Goal: Information Seeking & Learning: Learn about a topic

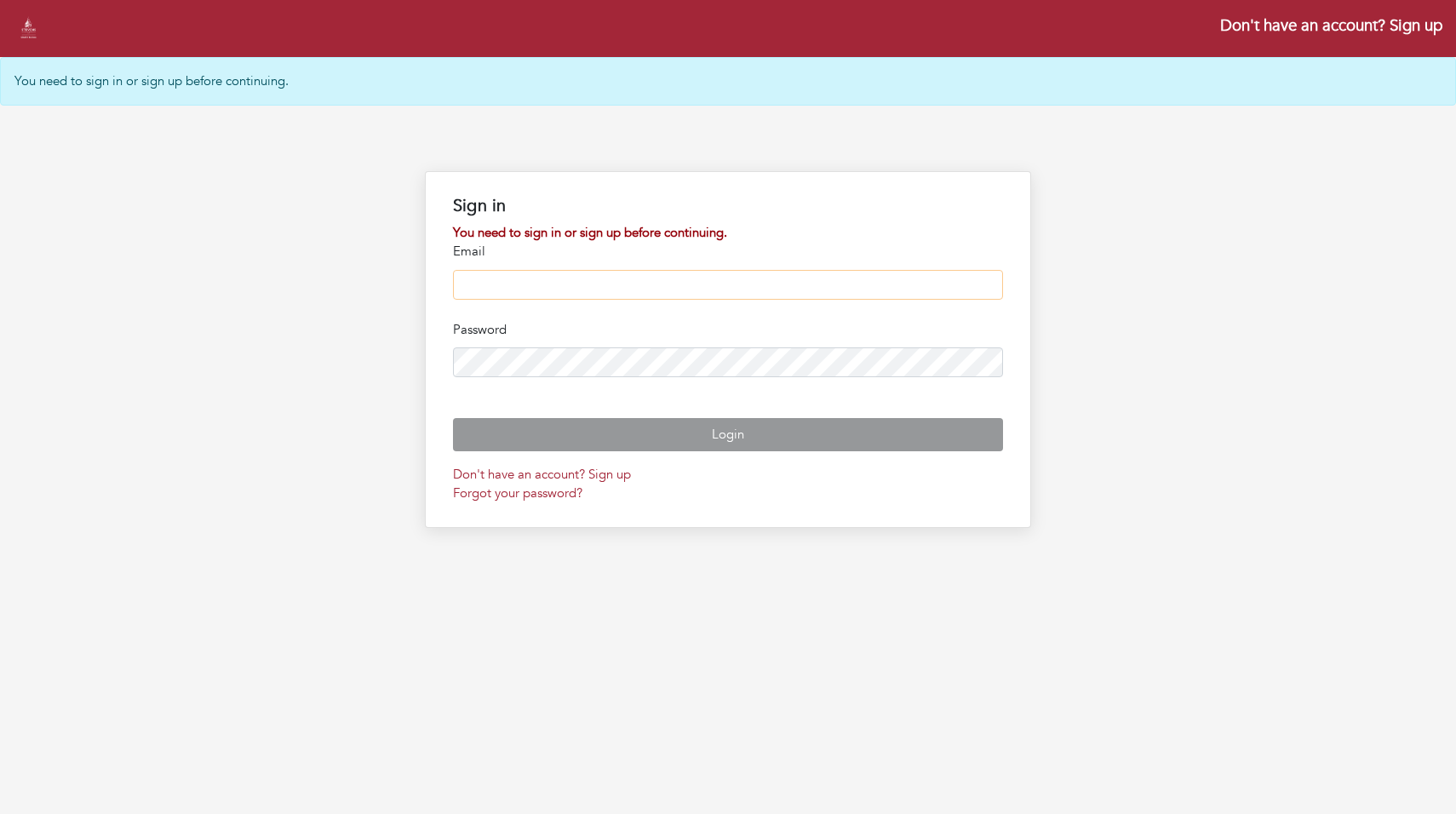
type input "**********"
click at [728, 451] on button "Login" at bounding box center [728, 434] width 551 height 33
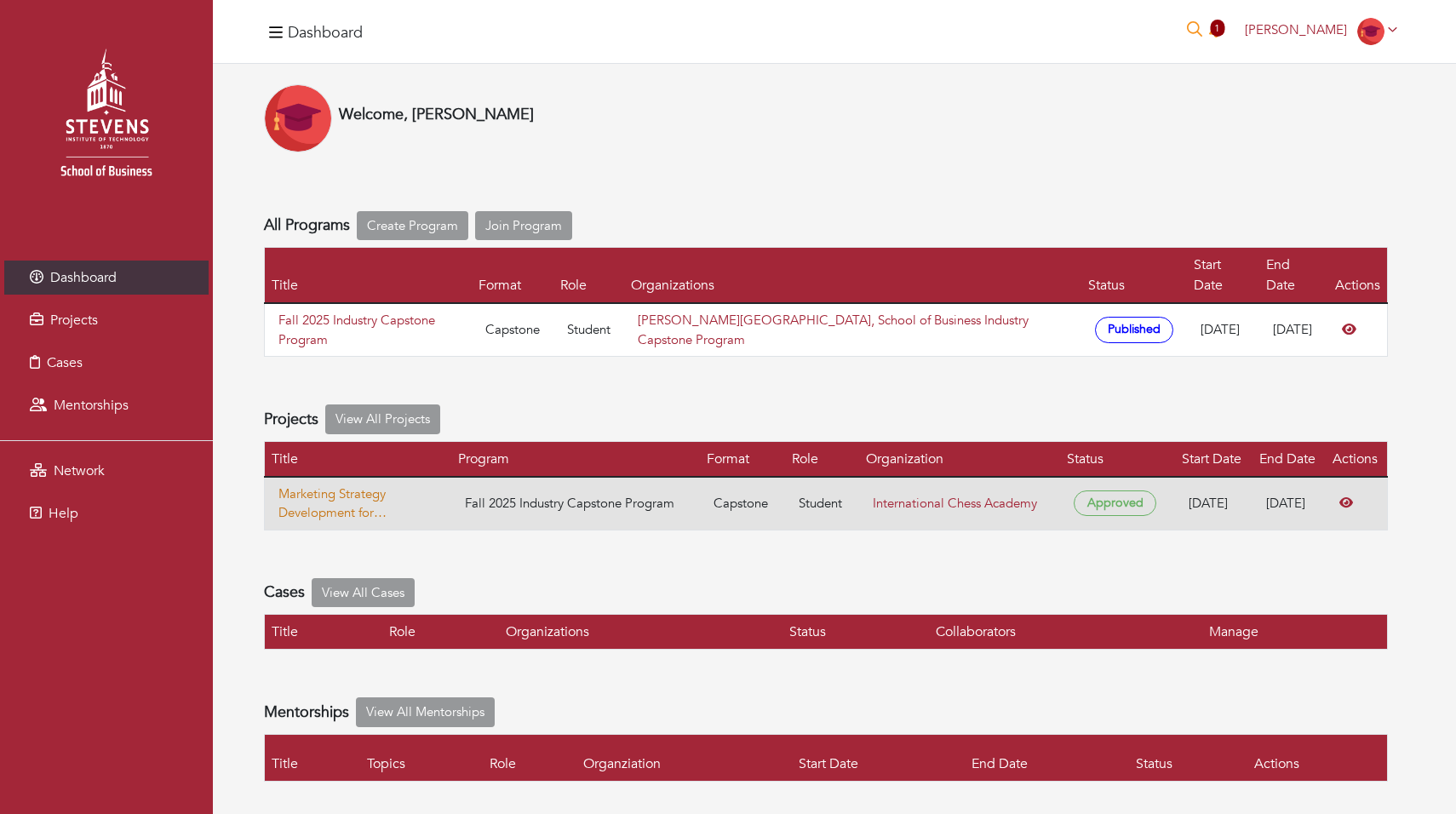
click at [347, 485] on link "Marketing Strategy Development for International Chess Academy" at bounding box center [357, 504] width 159 height 39
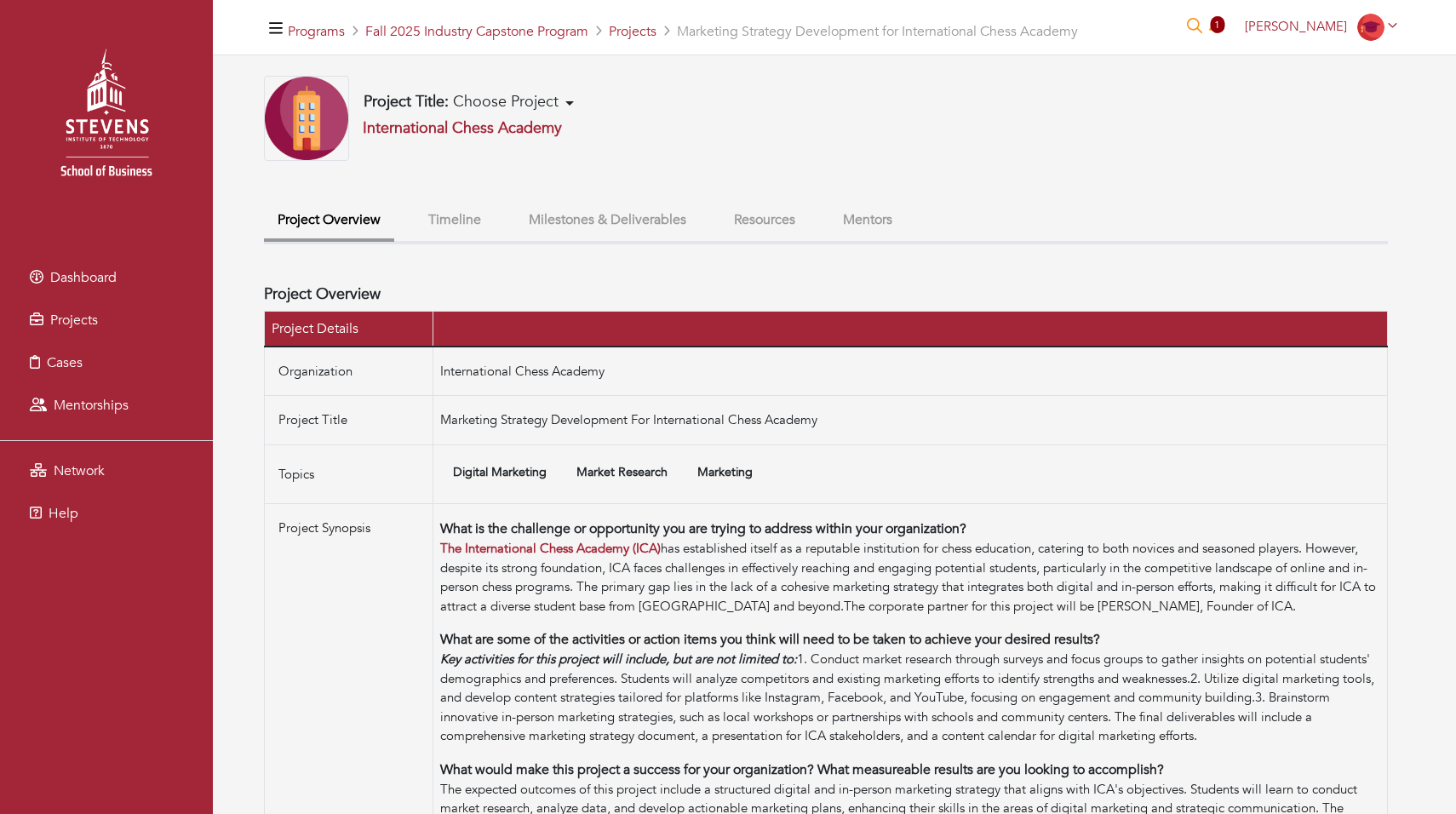
click at [861, 227] on button "Mentors" at bounding box center [869, 220] width 77 height 37
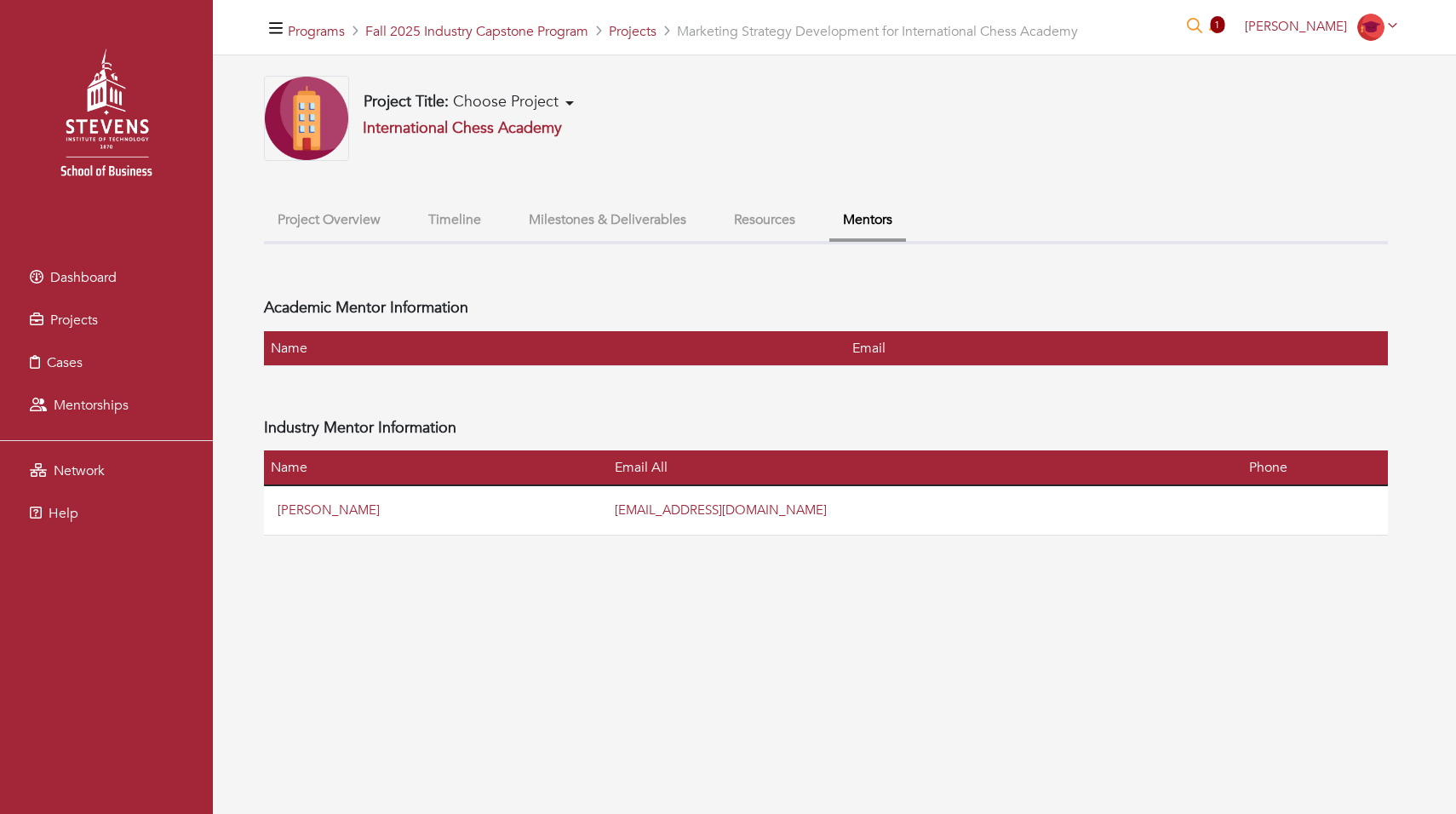
click at [782, 211] on button "Resources" at bounding box center [765, 220] width 88 height 37
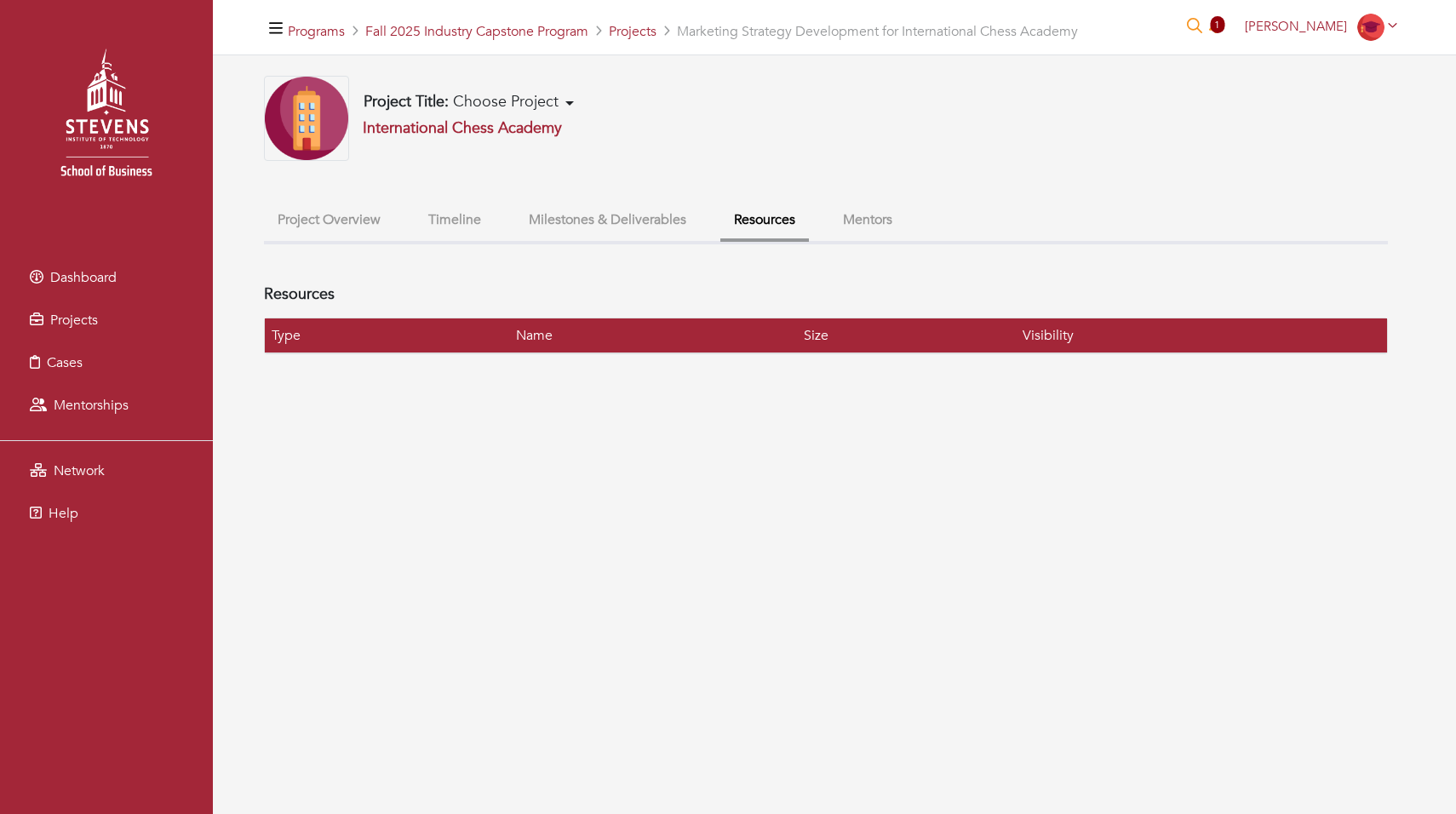
click at [639, 207] on button "Milestones & Deliverables" at bounding box center [607, 220] width 185 height 37
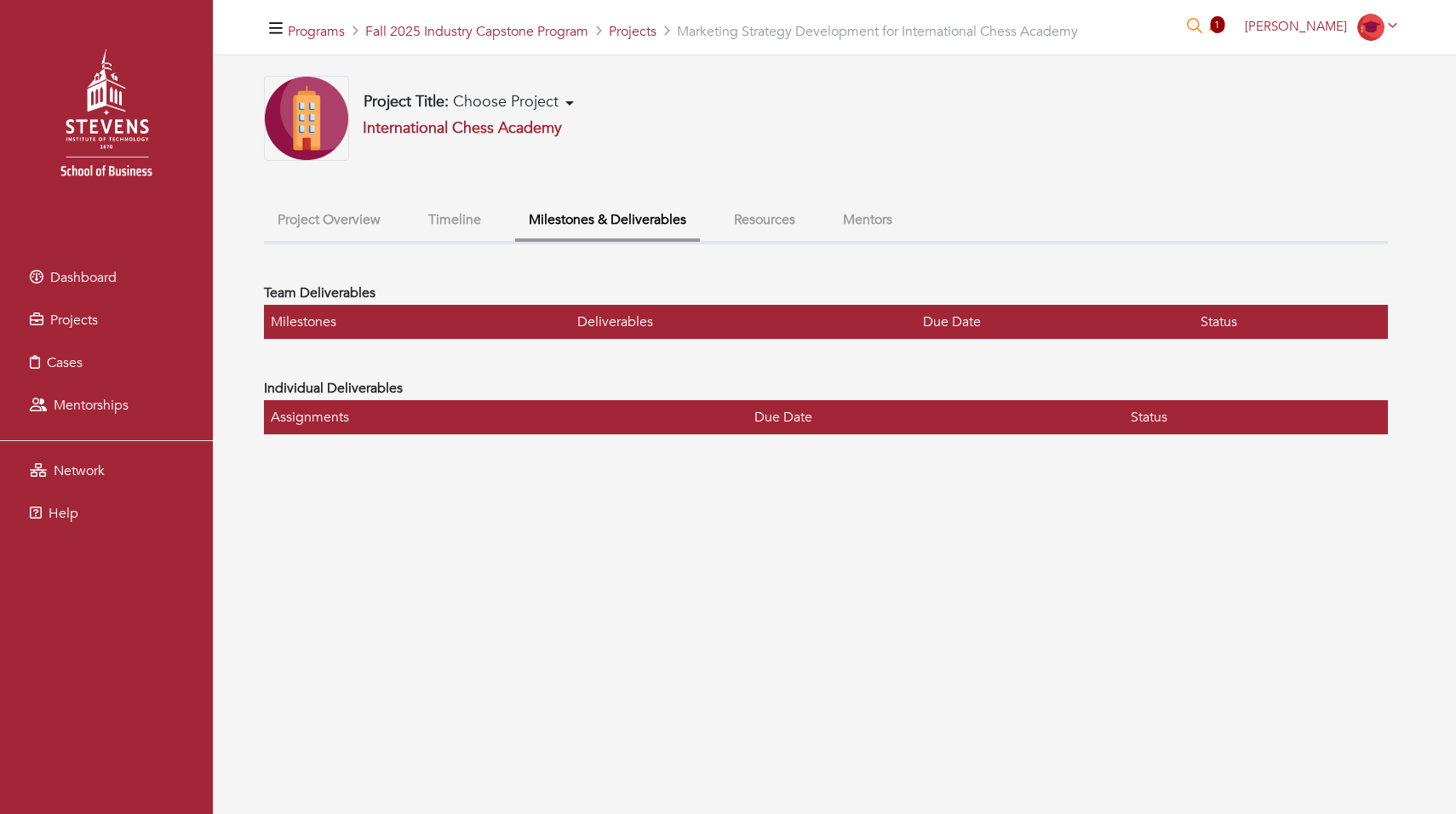
click at [454, 212] on button "Timeline" at bounding box center [454, 220] width 80 height 37
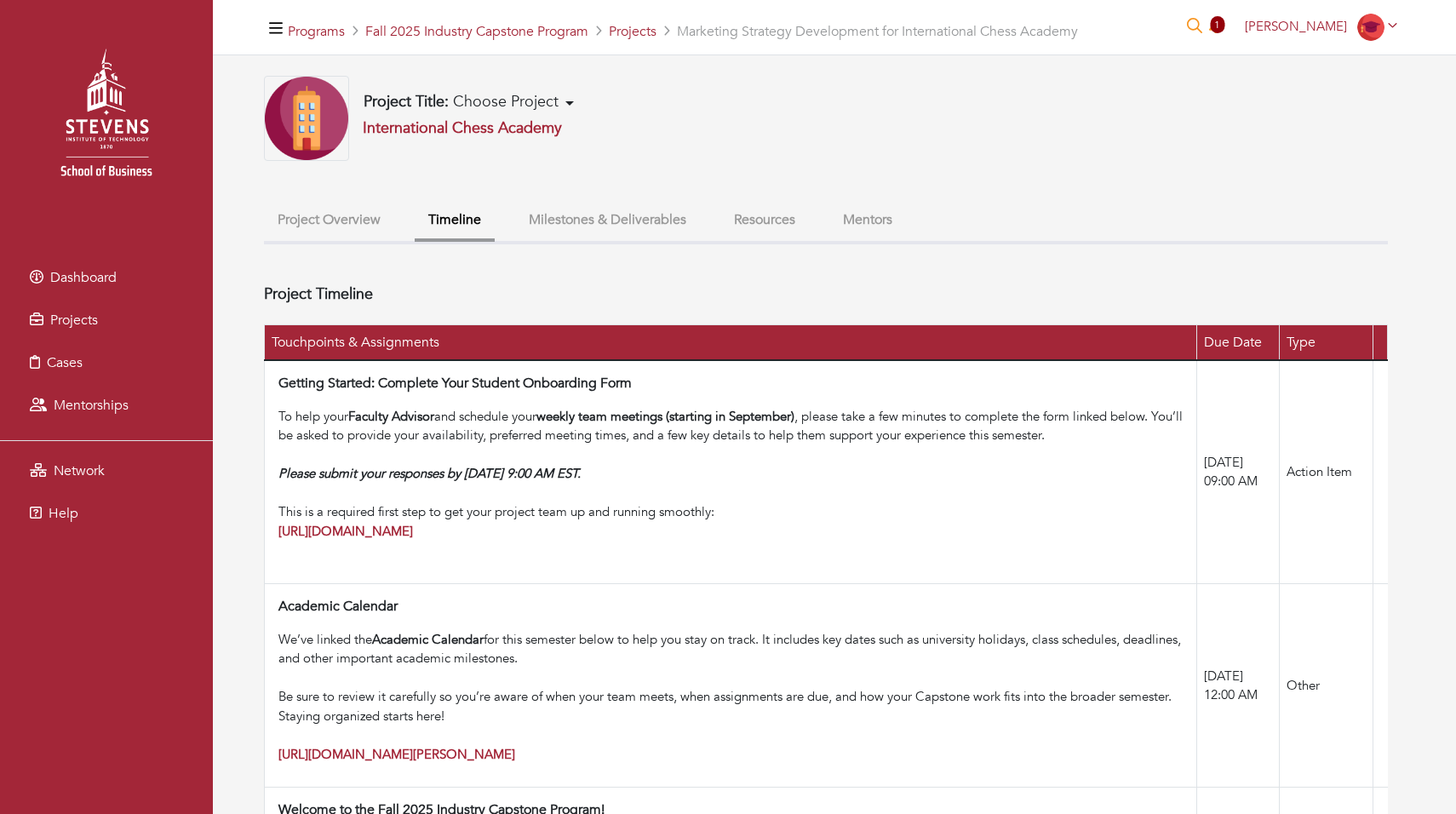
click at [574, 111] on button "Project Title: Choose Project" at bounding box center [468, 102] width 221 height 21
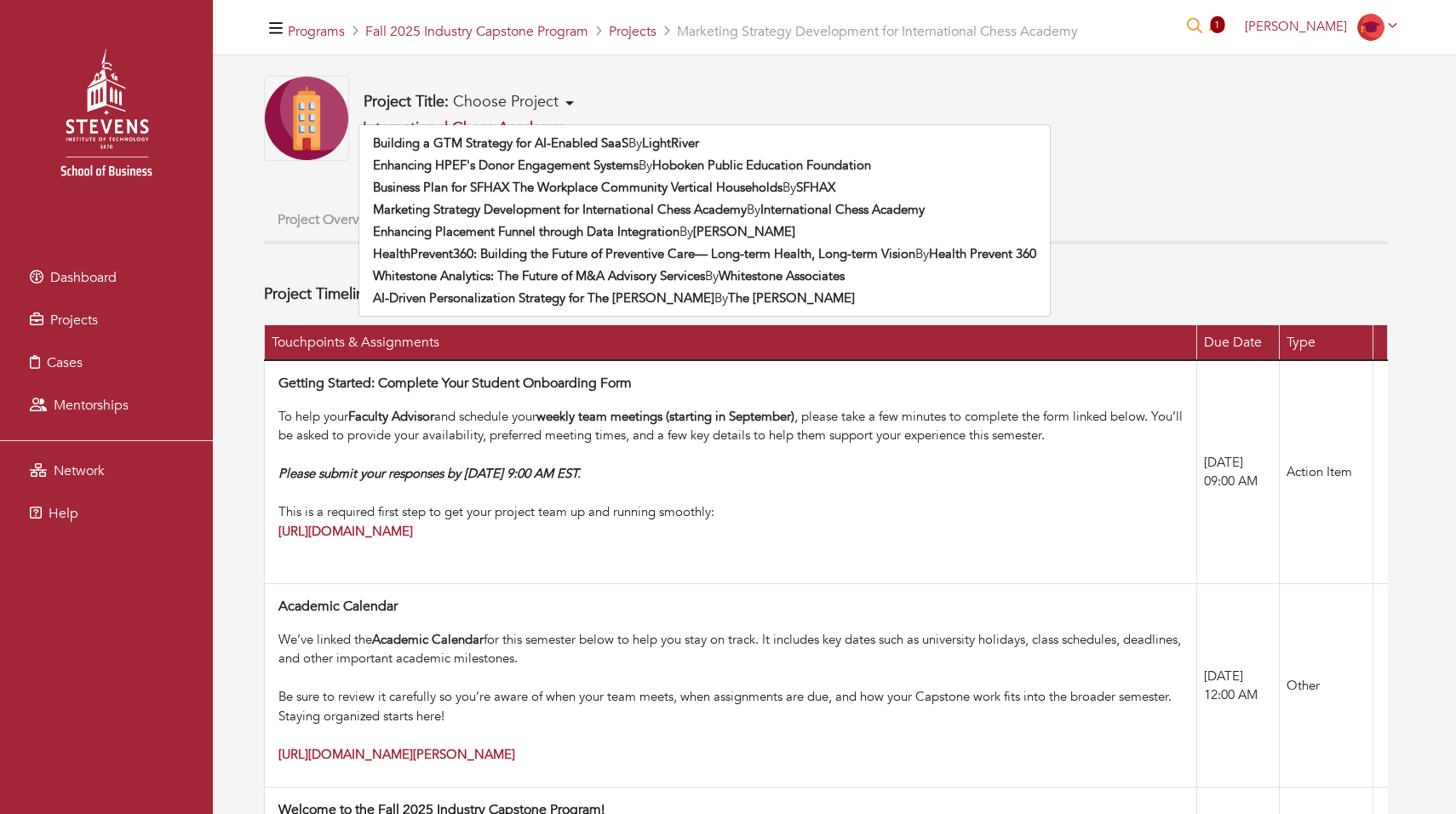
click at [600, 97] on div "Project Title: Choose Project Building a GTM Strategy for AI-Enabled SaaS By Li…" at bounding box center [657, 118] width 787 height 86
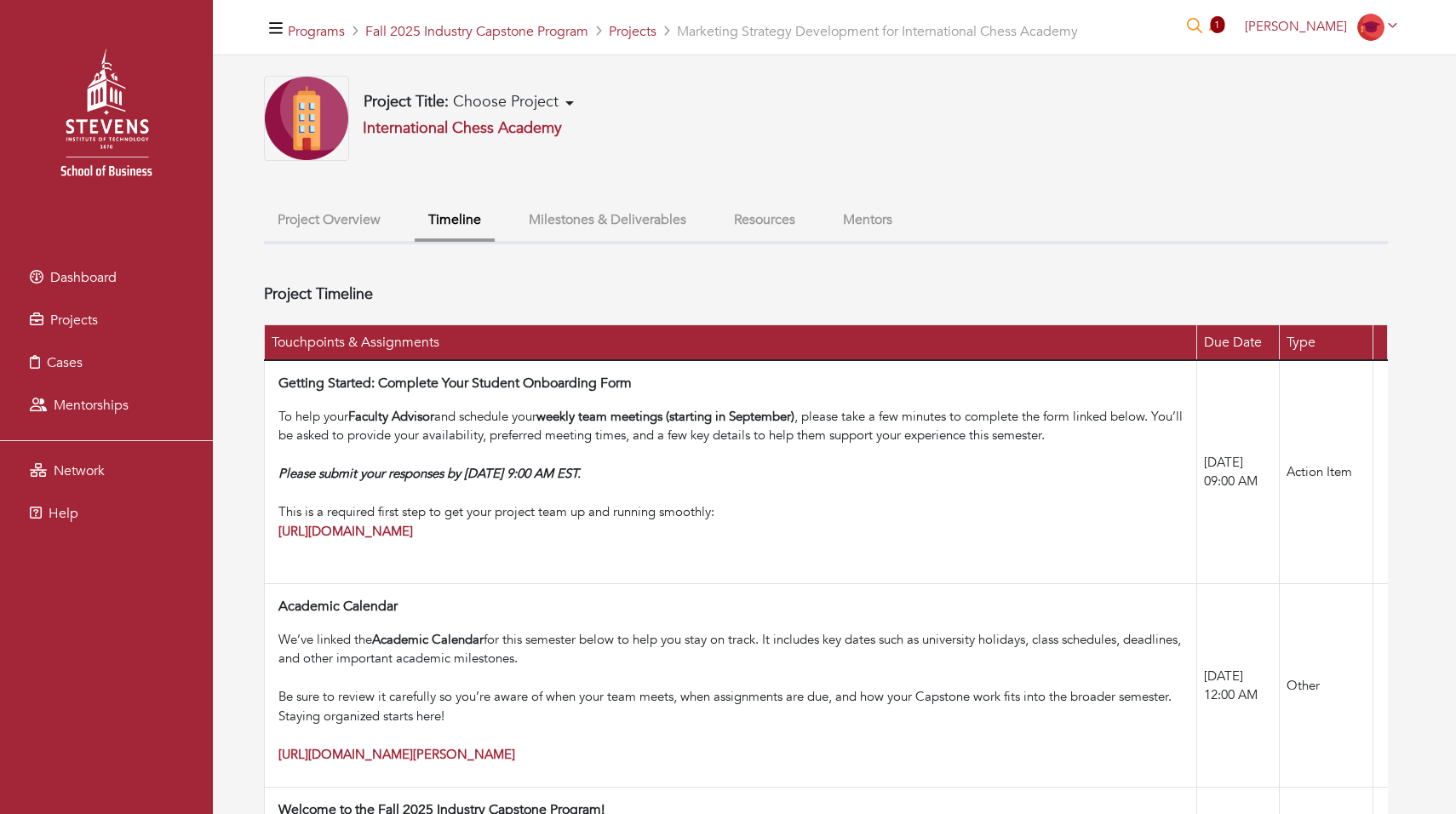
click at [301, 231] on button "Project Overview" at bounding box center [329, 220] width 131 height 37
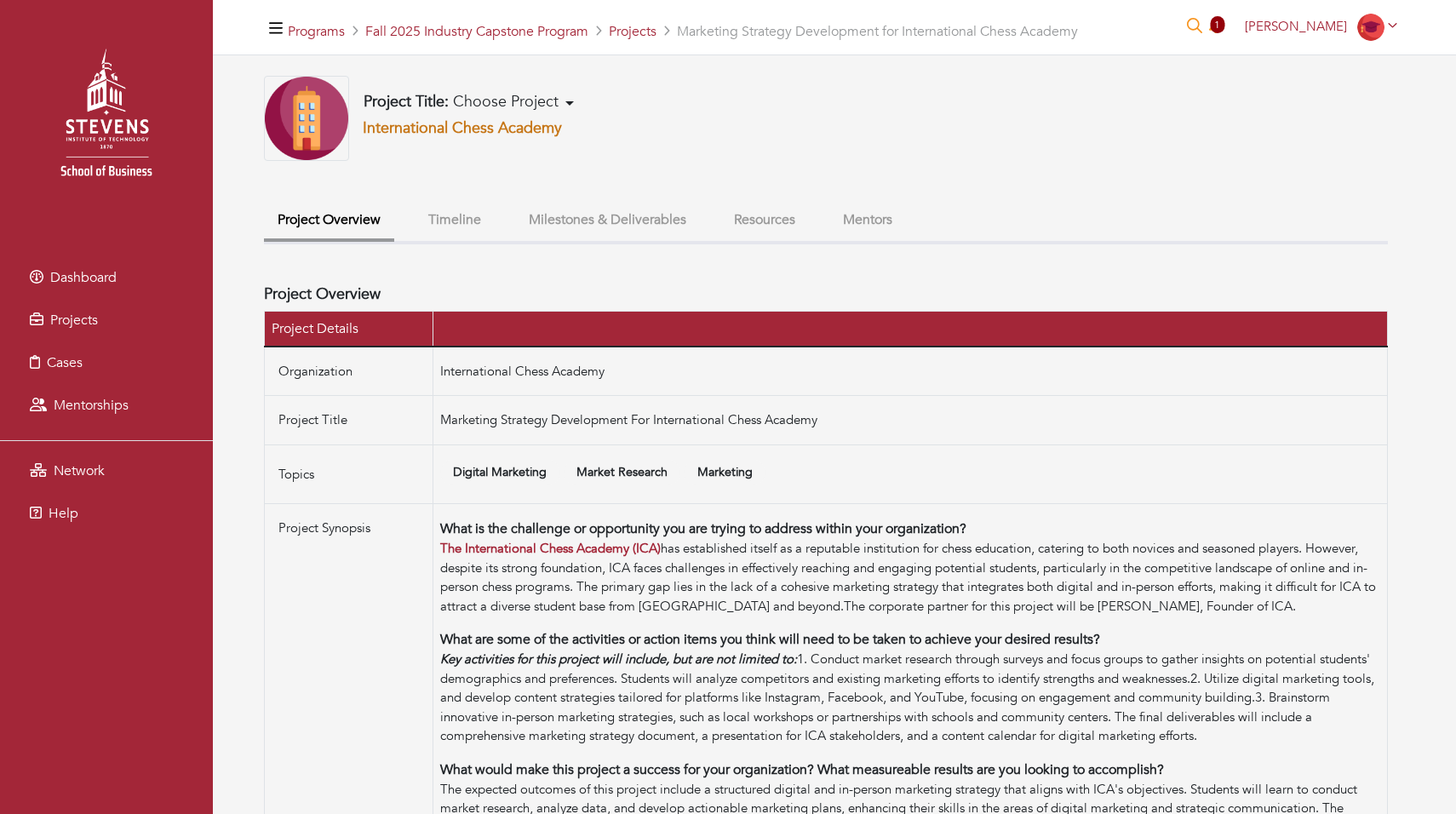
click at [481, 129] on link "International Chess Academy" at bounding box center [462, 128] width 199 height 22
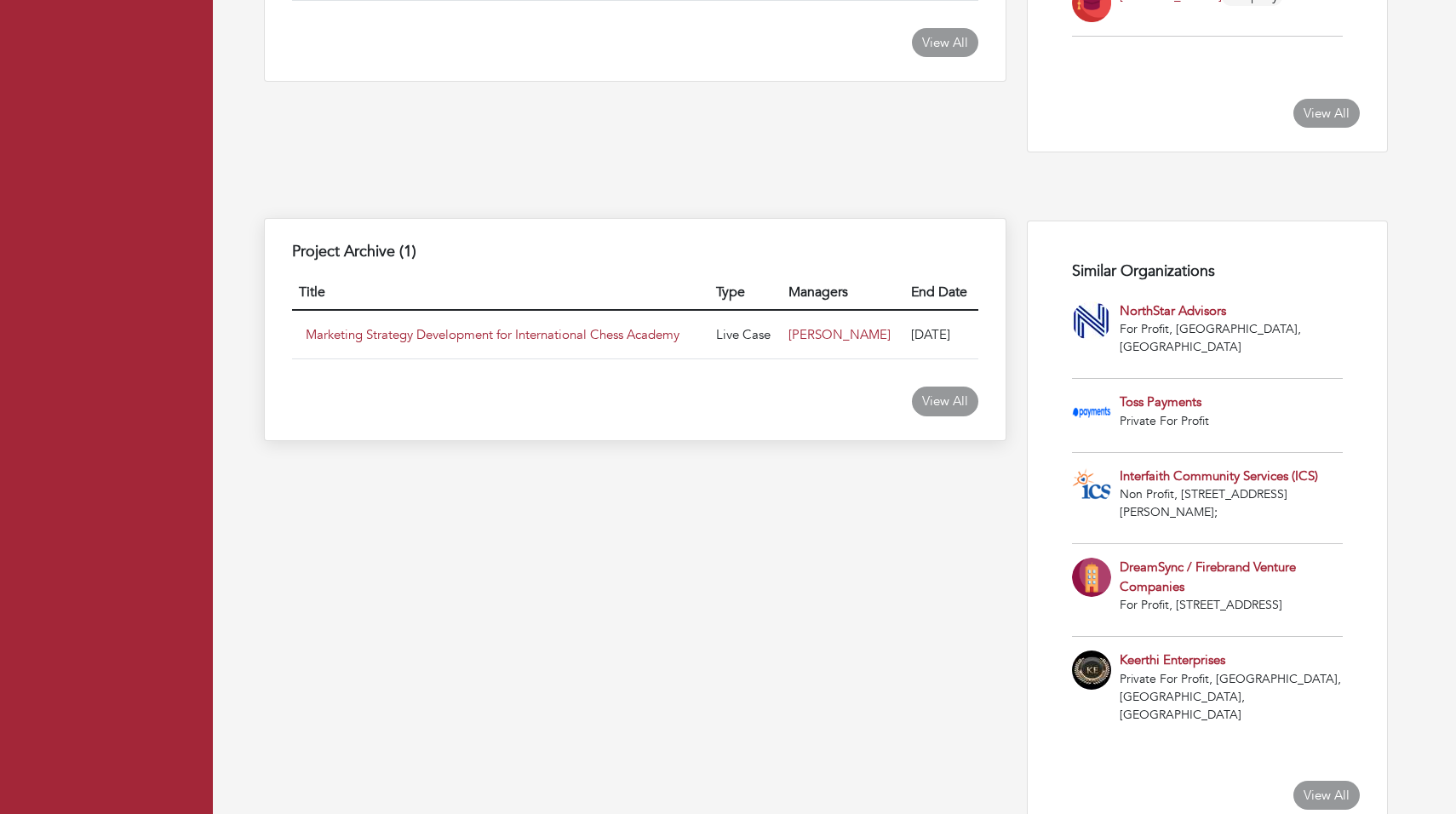
scroll to position [1198, 0]
click at [947, 401] on link "View All" at bounding box center [945, 402] width 67 height 30
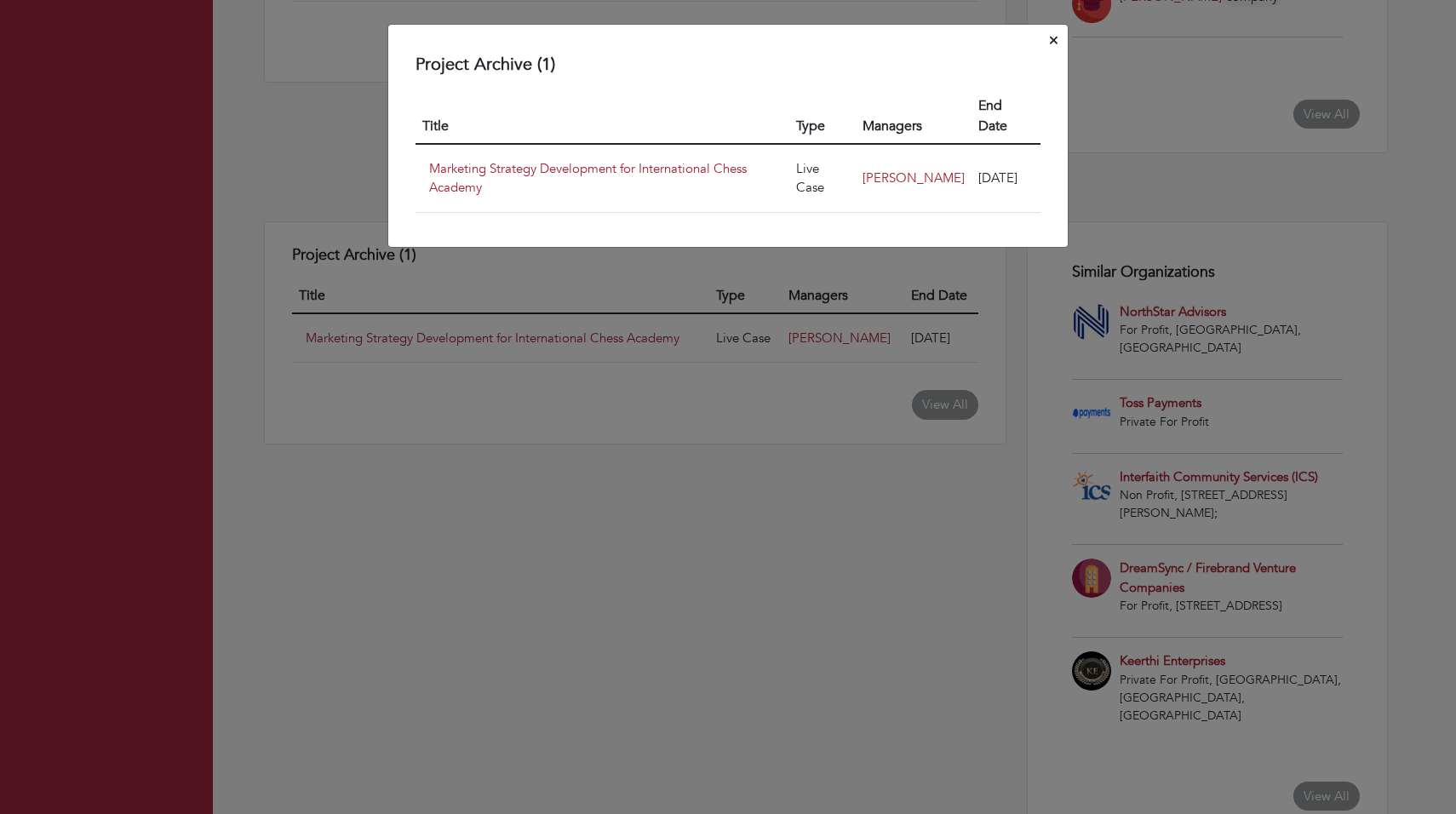
click at [741, 403] on div "Project Archive (1) Title Type Managers End Date Marketing Strategy Development…" at bounding box center [728, 407] width 1456 height 814
click at [1054, 32] on span "Close" at bounding box center [1054, 40] width 8 height 17
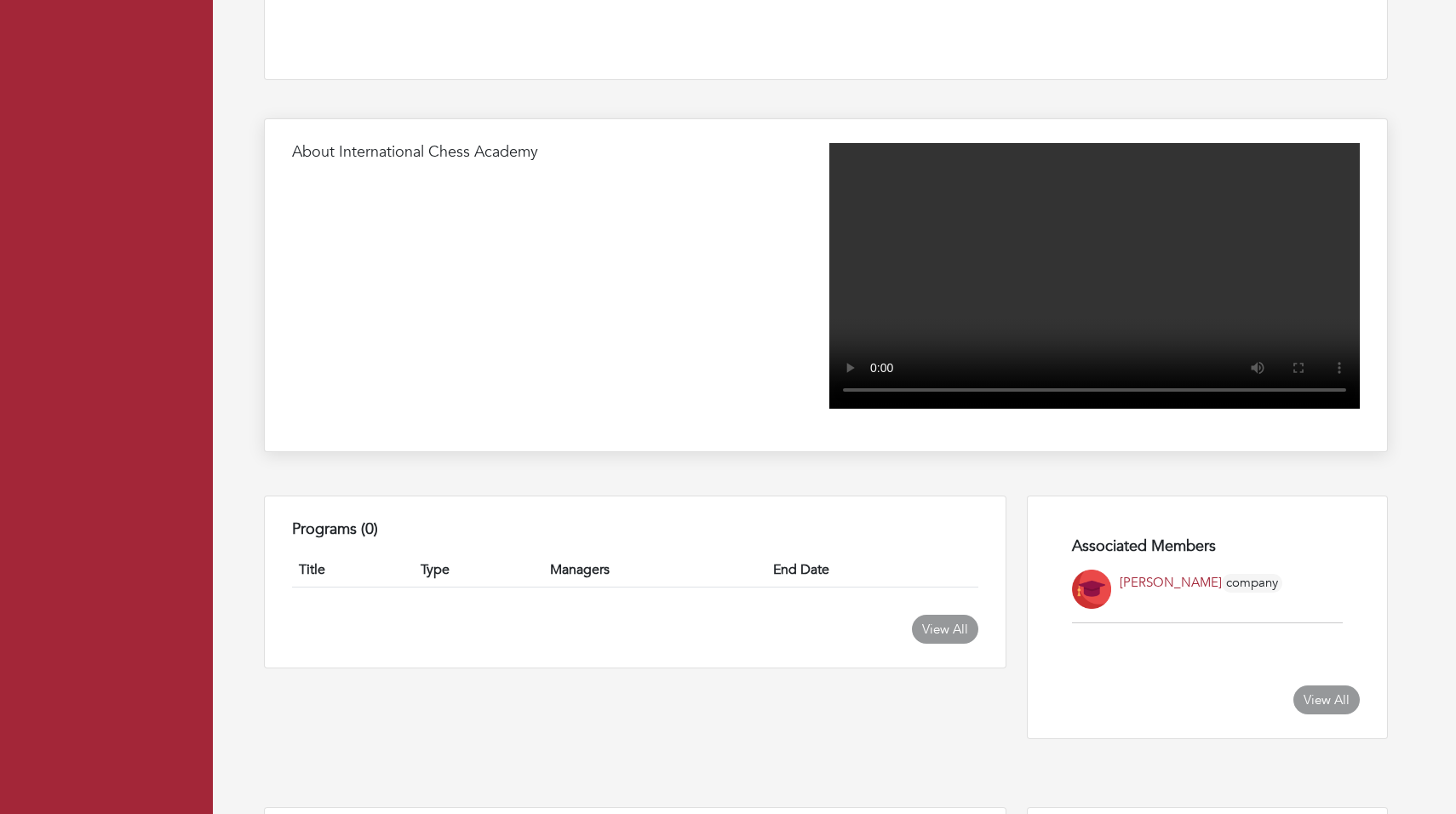
scroll to position [612, 0]
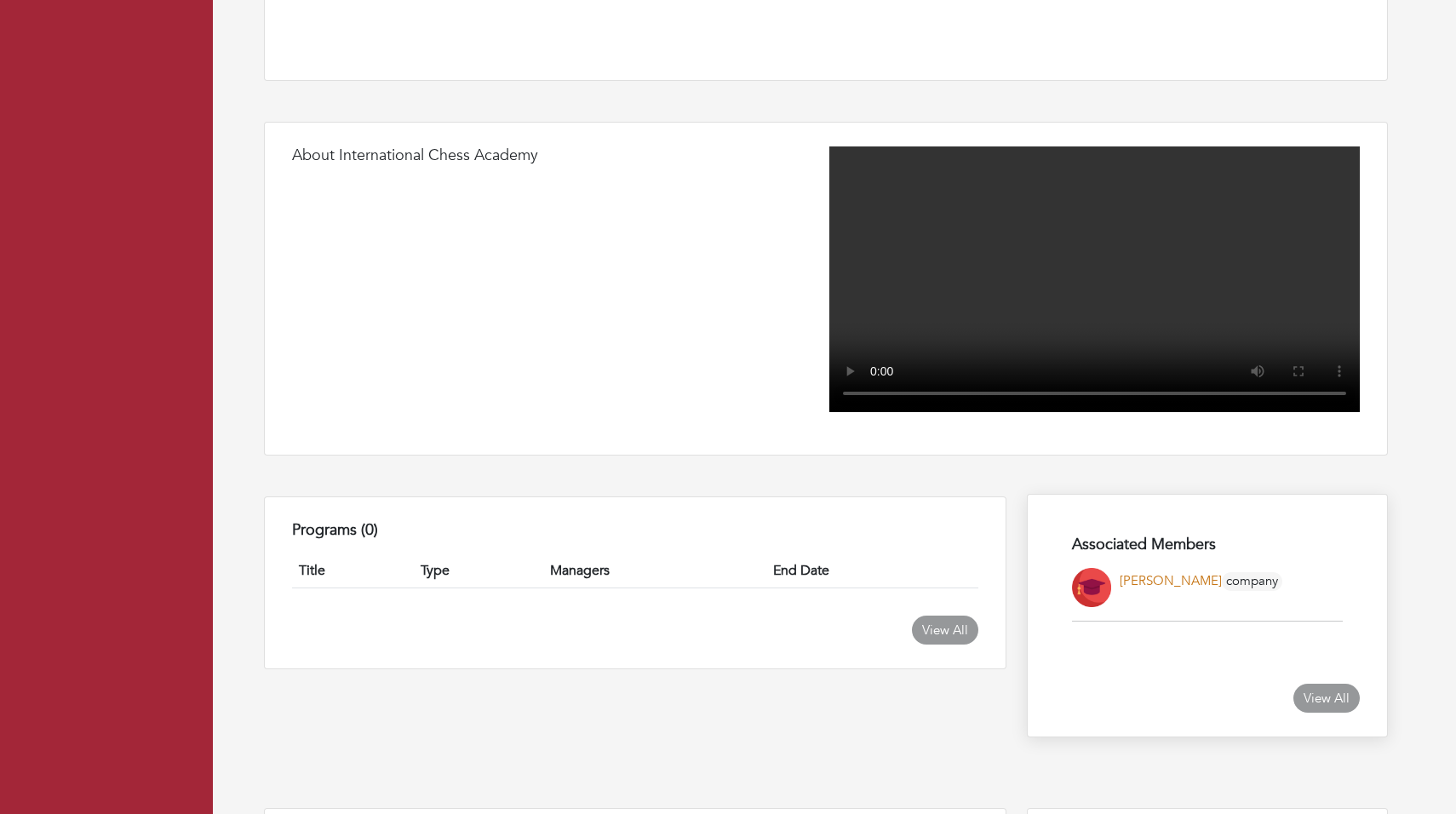
click at [1164, 578] on link "Diana Tulman" at bounding box center [1171, 581] width 102 height 17
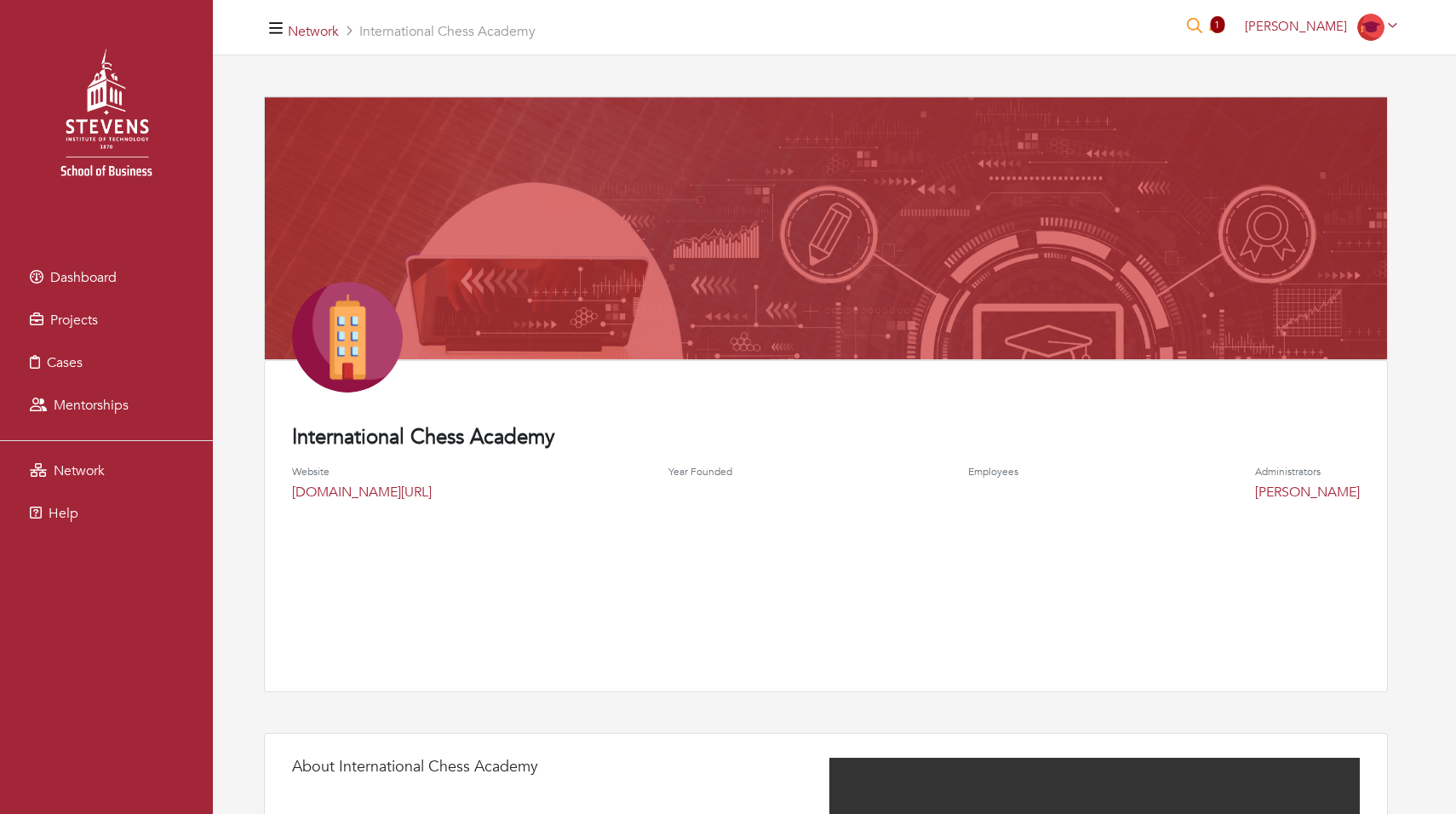
scroll to position [0, 0]
click at [146, 130] on img at bounding box center [106, 119] width 179 height 179
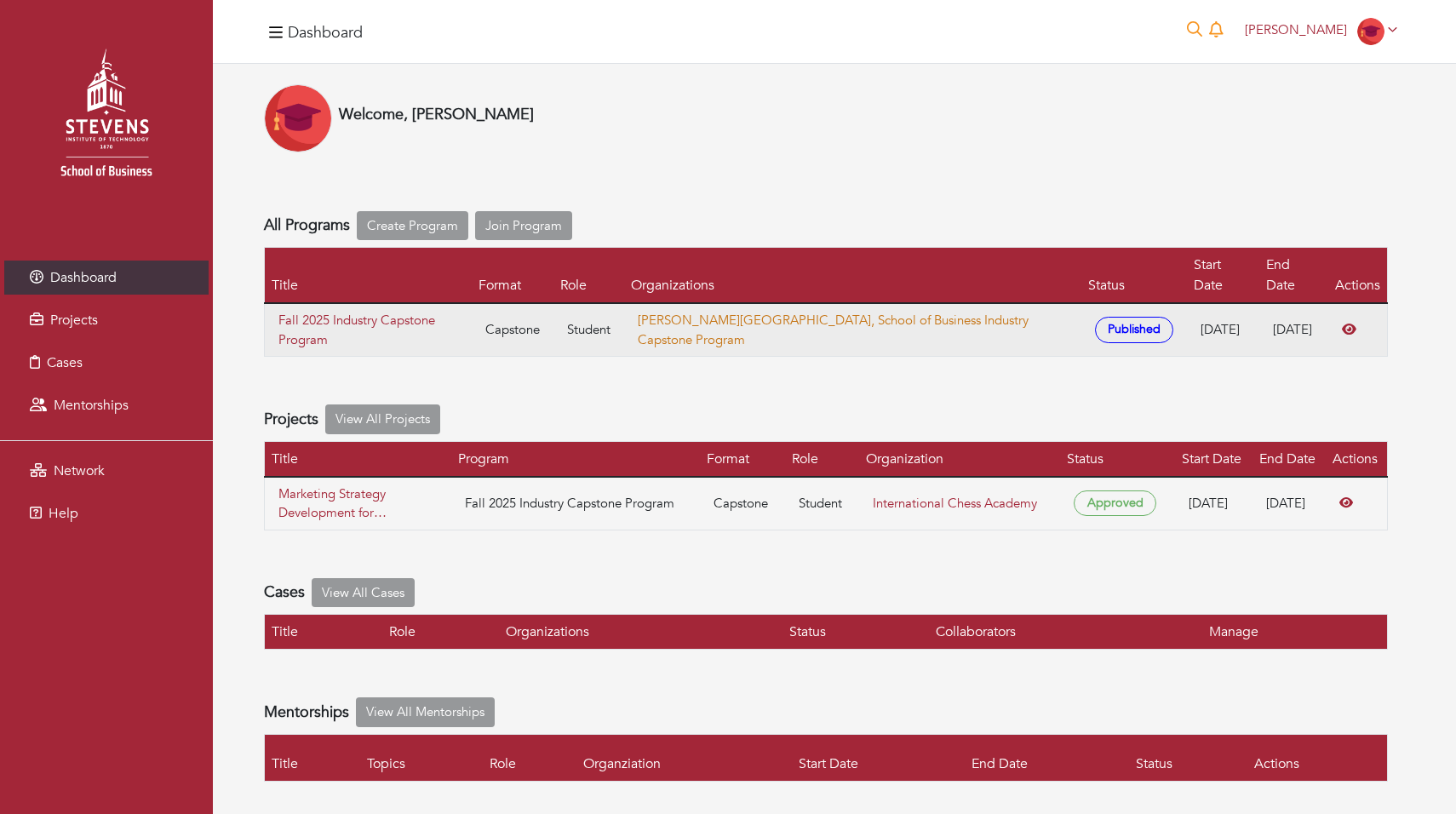
click at [741, 312] on link "[PERSON_NAME][GEOGRAPHIC_DATA], School of Business Industry Capstone Program" at bounding box center [834, 330] width 391 height 37
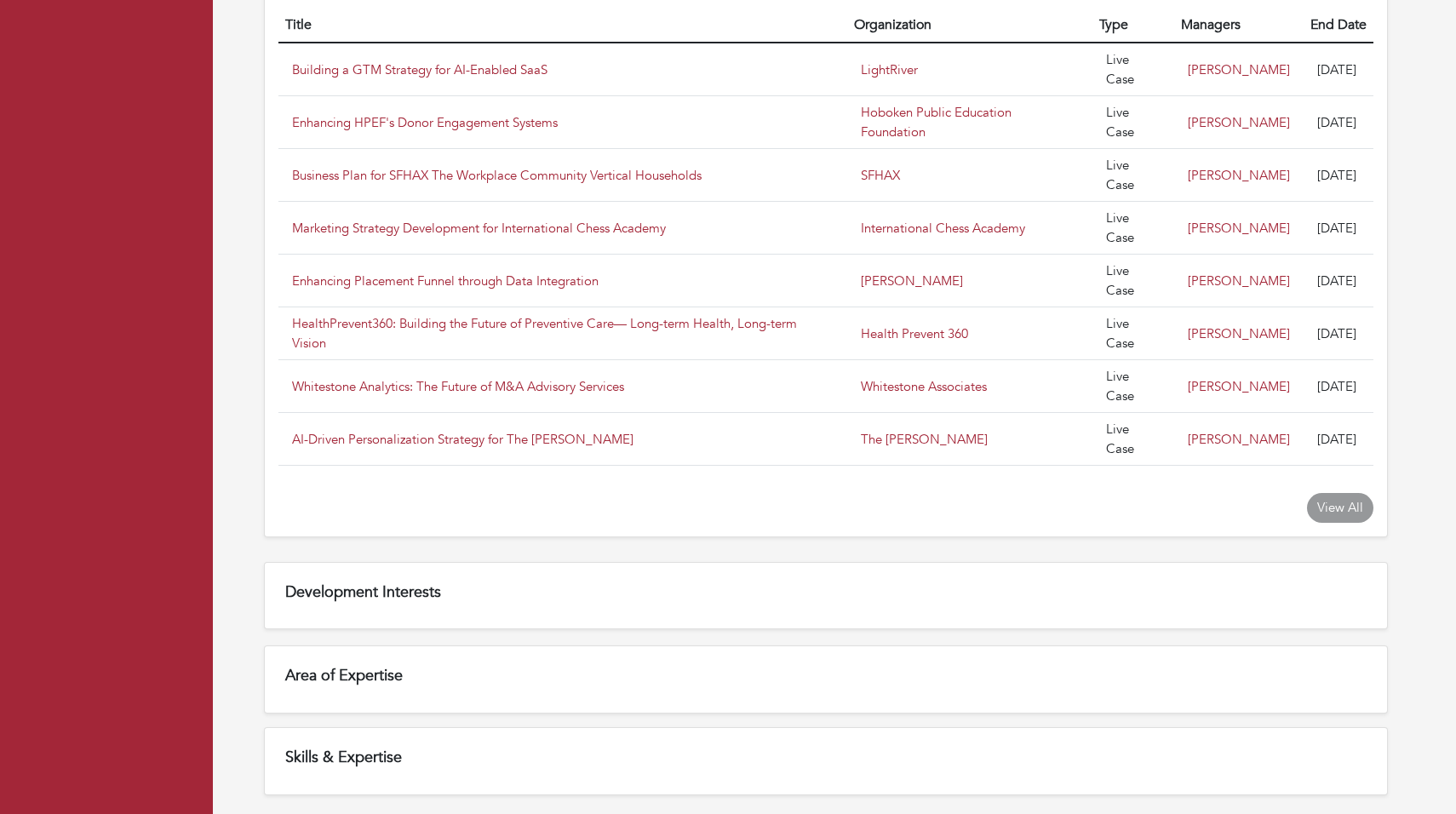
scroll to position [1308, 0]
click at [596, 767] on div "Skills & Expertise" at bounding box center [826, 759] width 1124 height 68
click at [587, 728] on div "Skills & Expertise" at bounding box center [826, 759] width 1124 height 68
click at [563, 633] on div "Area of Expertise" at bounding box center [826, 673] width 1145 height 82
click at [564, 612] on div "Development Interests" at bounding box center [826, 597] width 1124 height 68
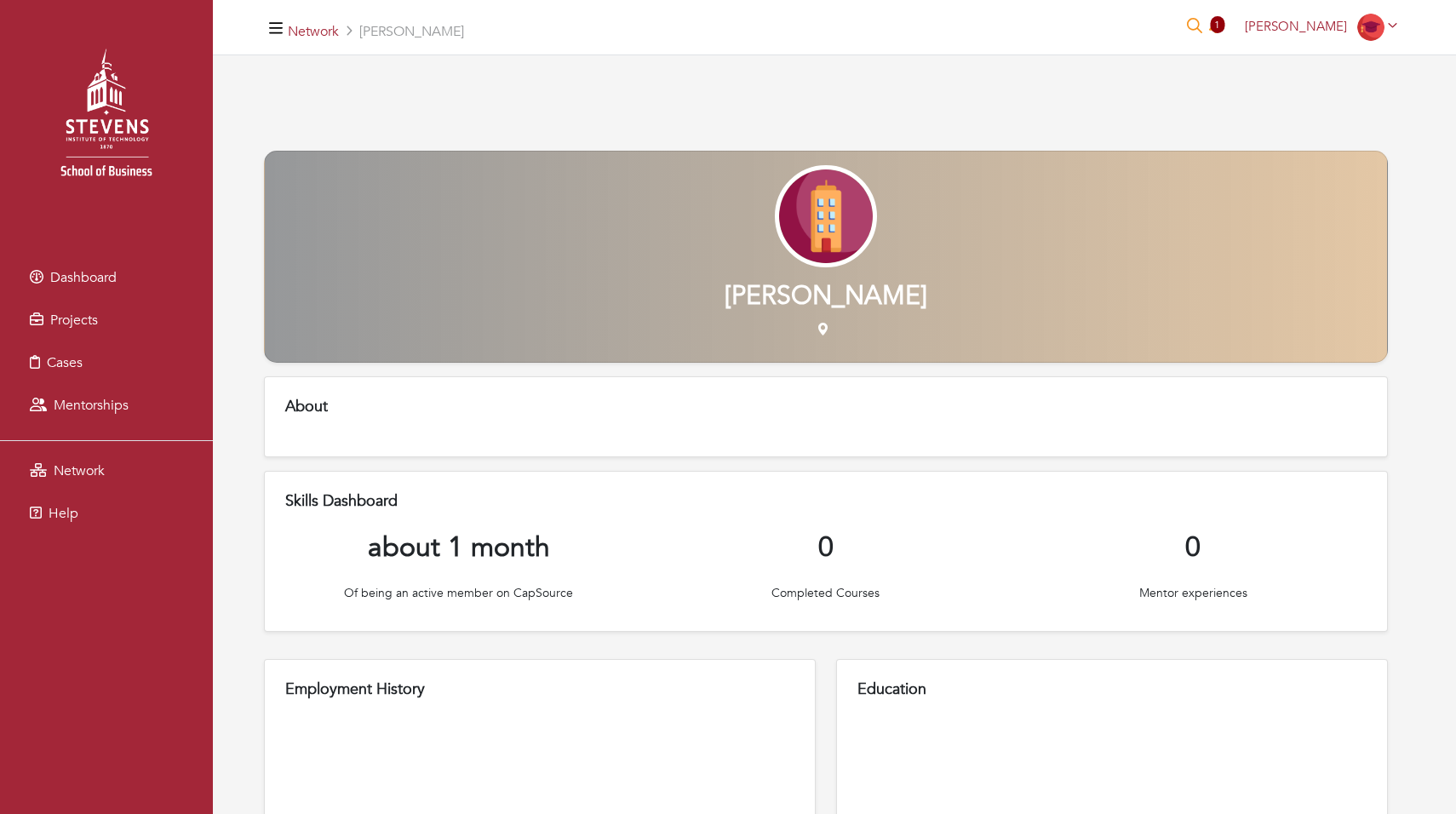
scroll to position [0, 0]
click at [99, 403] on span "Mentorships" at bounding box center [91, 405] width 75 height 19
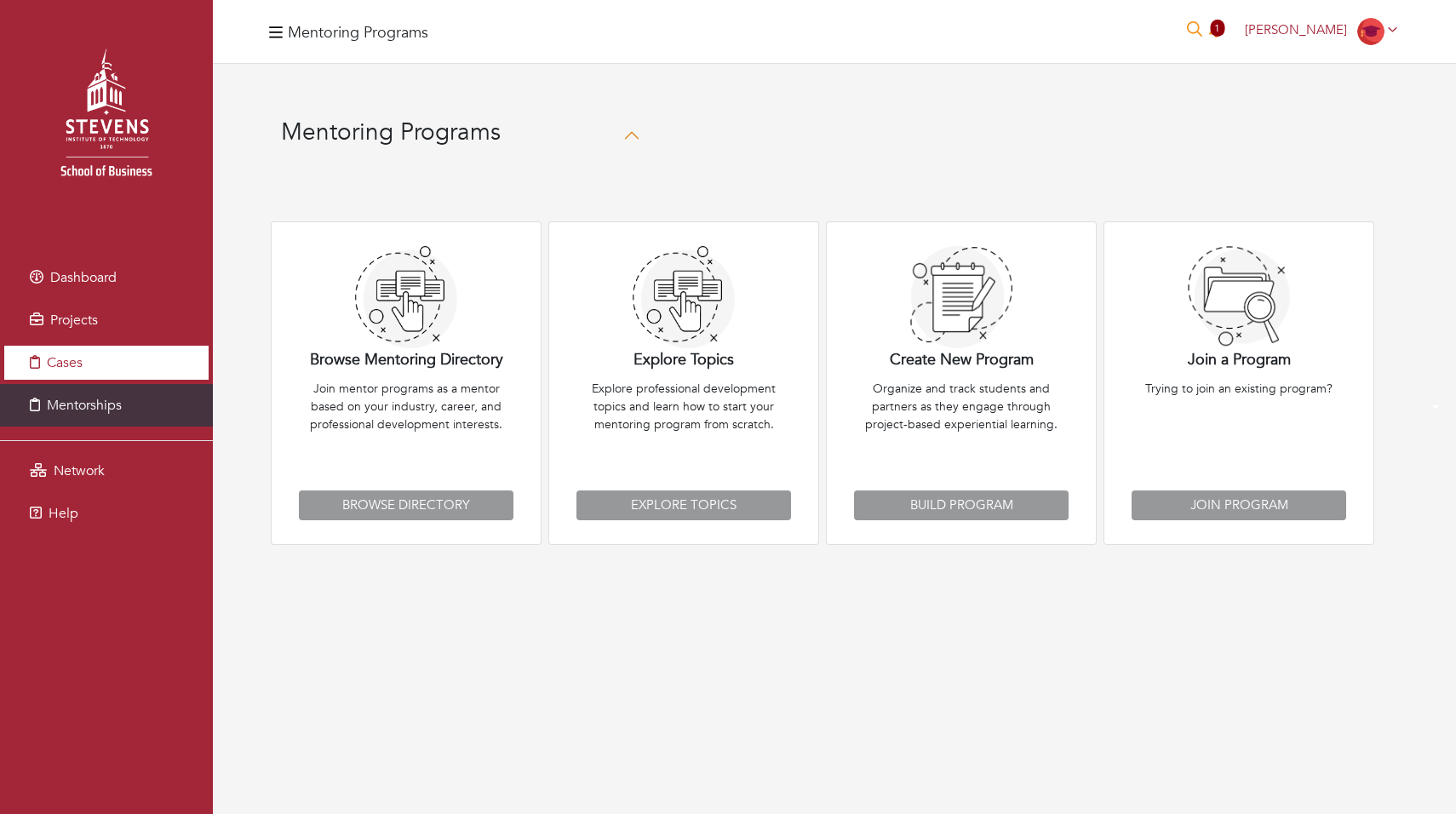
click at [102, 354] on link "Cases" at bounding box center [106, 363] width 204 height 34
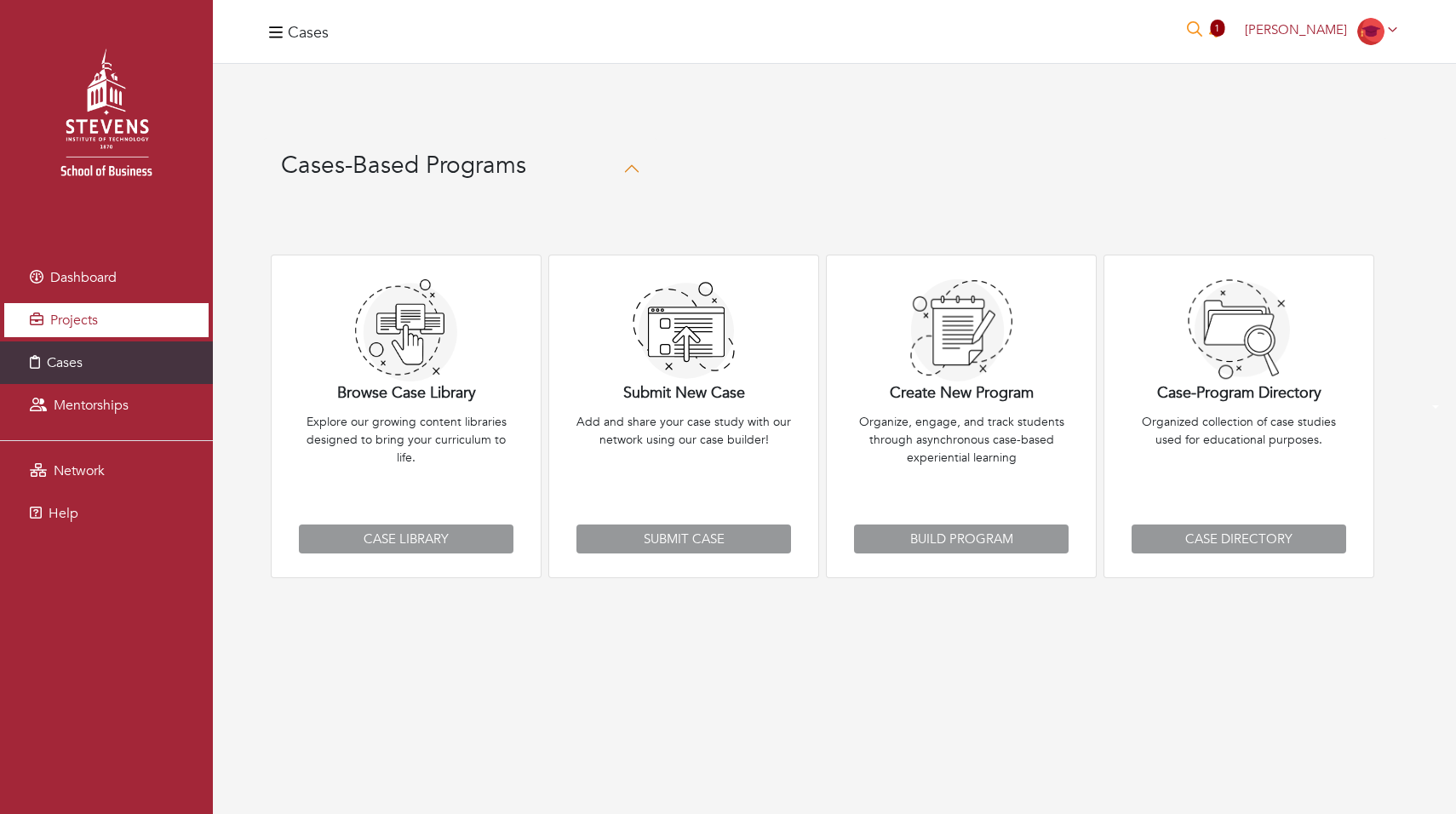
click at [110, 327] on link "Projects" at bounding box center [106, 321] width 204 height 34
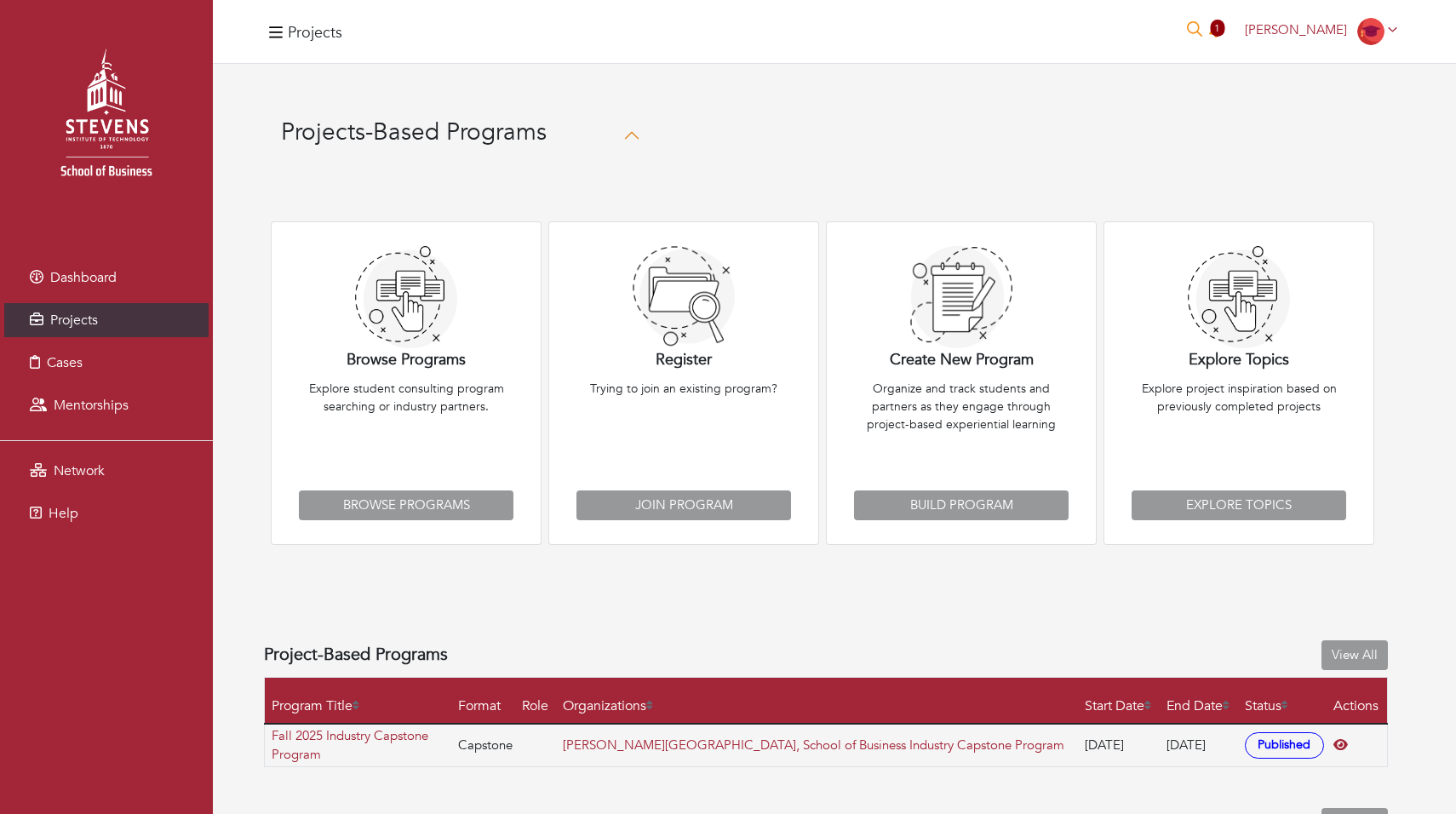
click at [117, 300] on li "Projects" at bounding box center [106, 320] width 213 height 42
click at [120, 283] on link "Dashboard" at bounding box center [106, 277] width 204 height 34
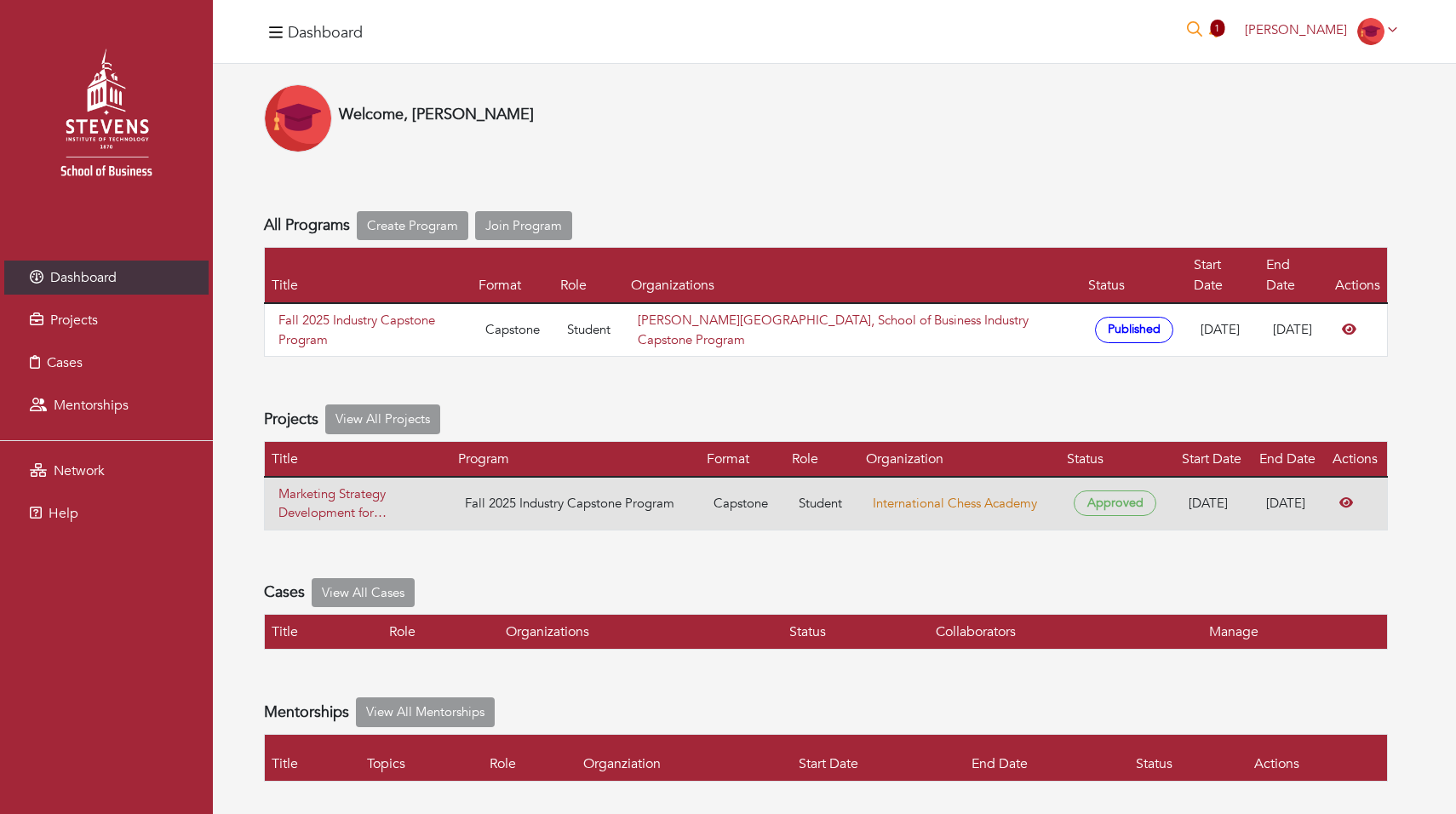
click at [889, 494] on link "International Chess Academy" at bounding box center [955, 503] width 164 height 17
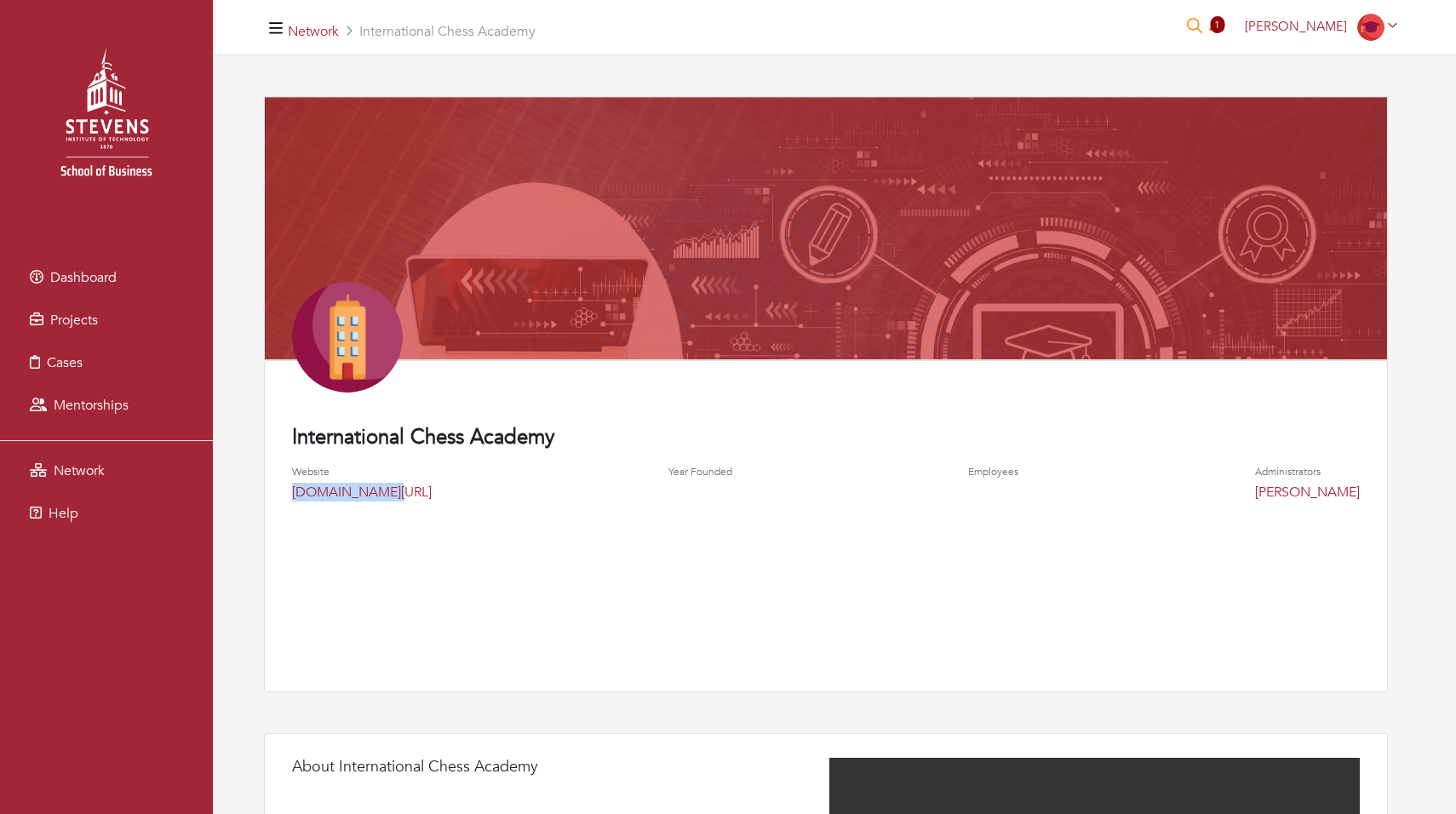
click at [1222, 23] on span "1" at bounding box center [1217, 24] width 14 height 17
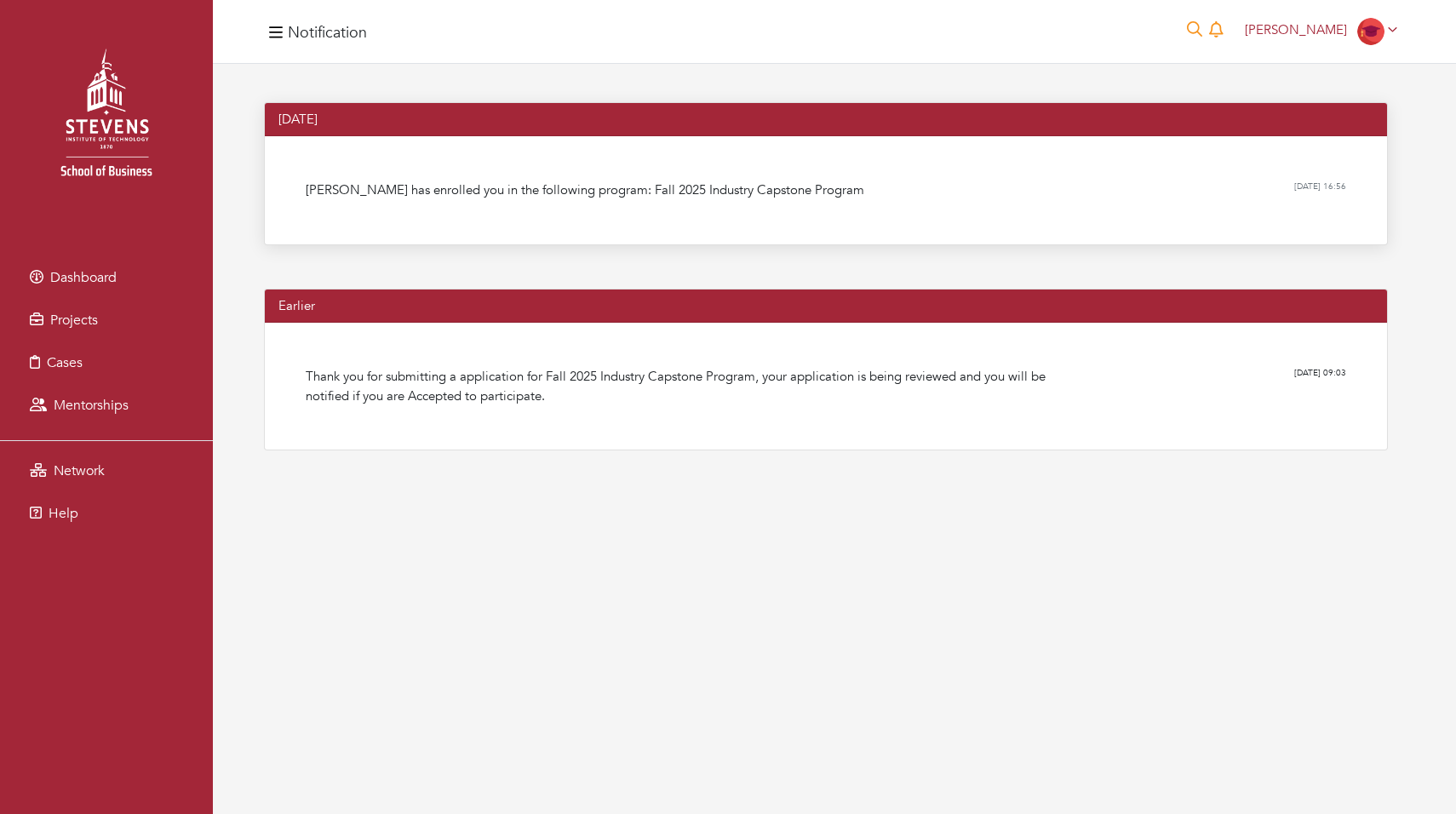
click at [1182, 196] on li "Sri Ganesh Racha has enrolled you in the following program: Fall 2025 Industry …" at bounding box center [826, 190] width 1068 height 33
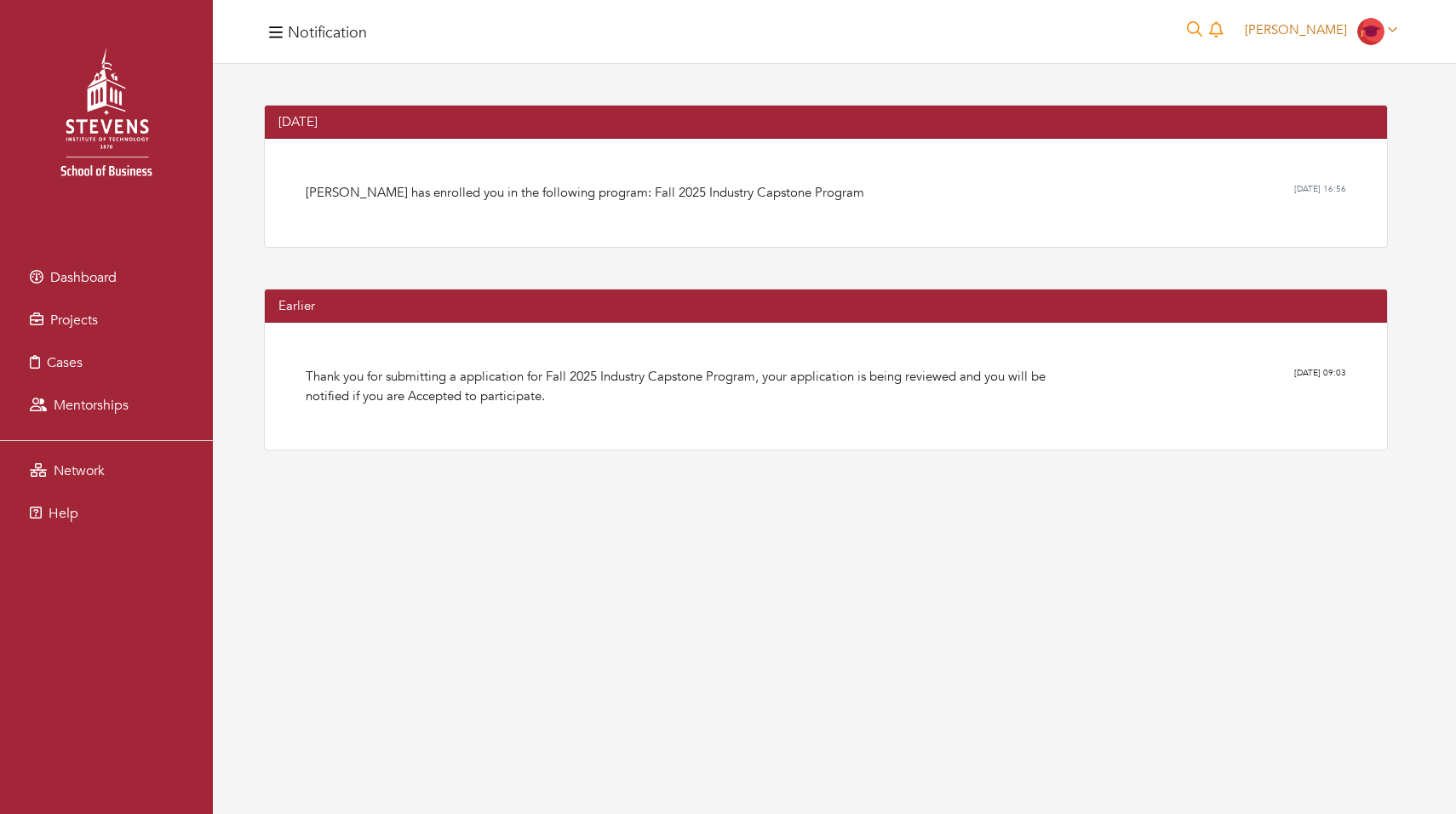
click at [1339, 28] on span "[PERSON_NAME]" at bounding box center [1296, 30] width 102 height 17
click at [1336, 87] on link "My organizations" at bounding box center [1337, 96] width 134 height 26
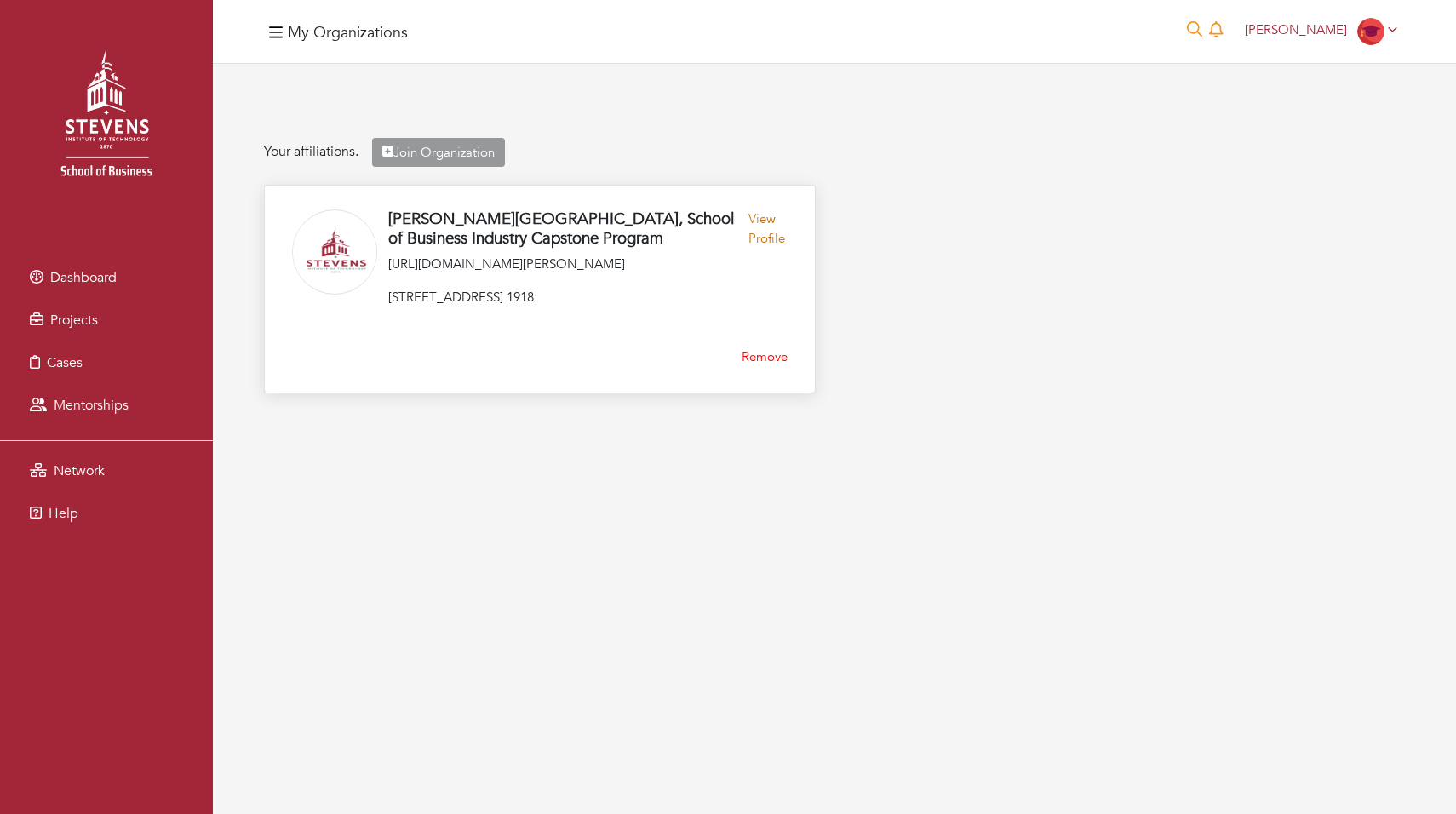
click at [762, 225] on link "View Profile" at bounding box center [768, 232] width 39 height 45
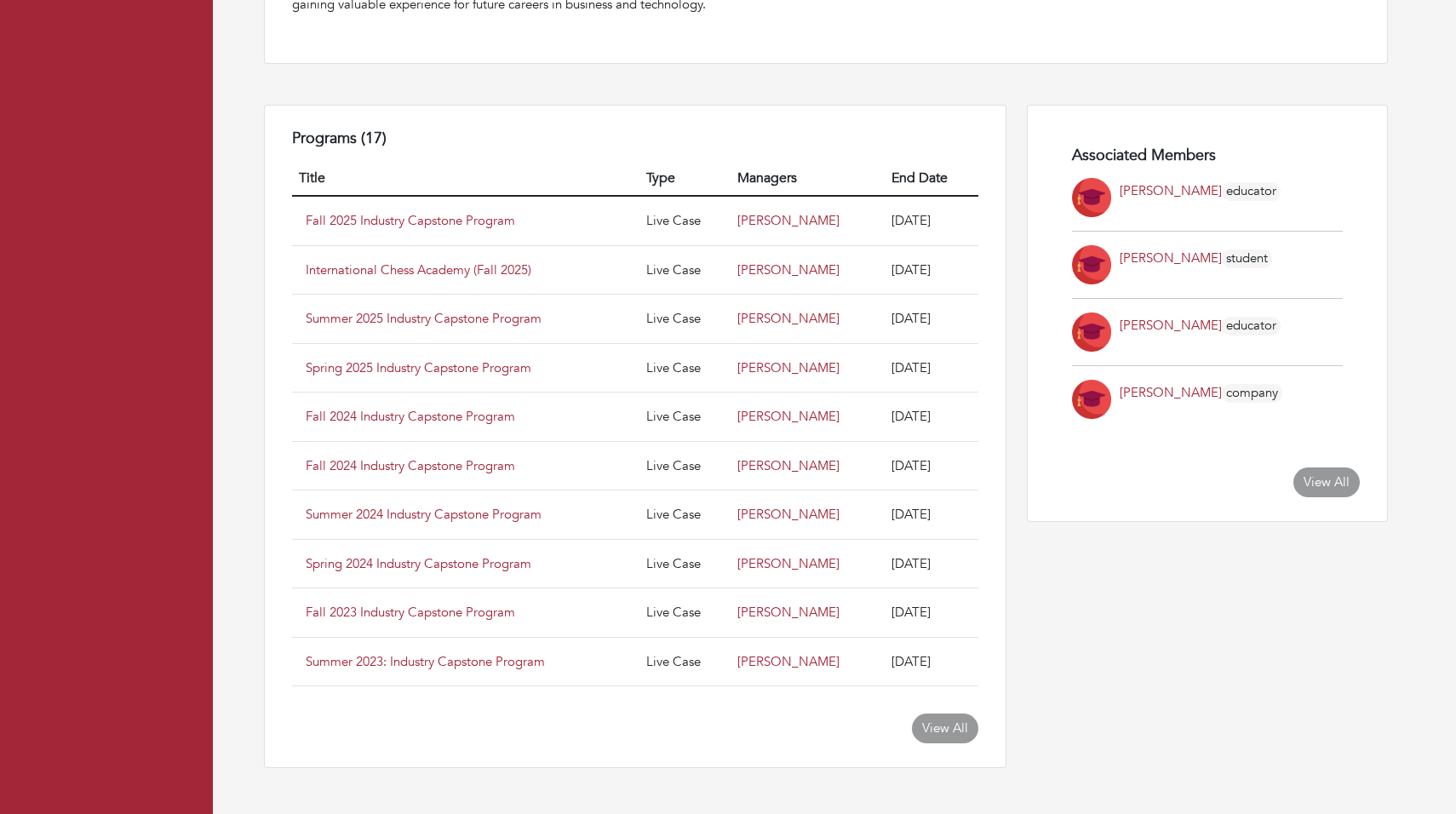
scroll to position [876, 0]
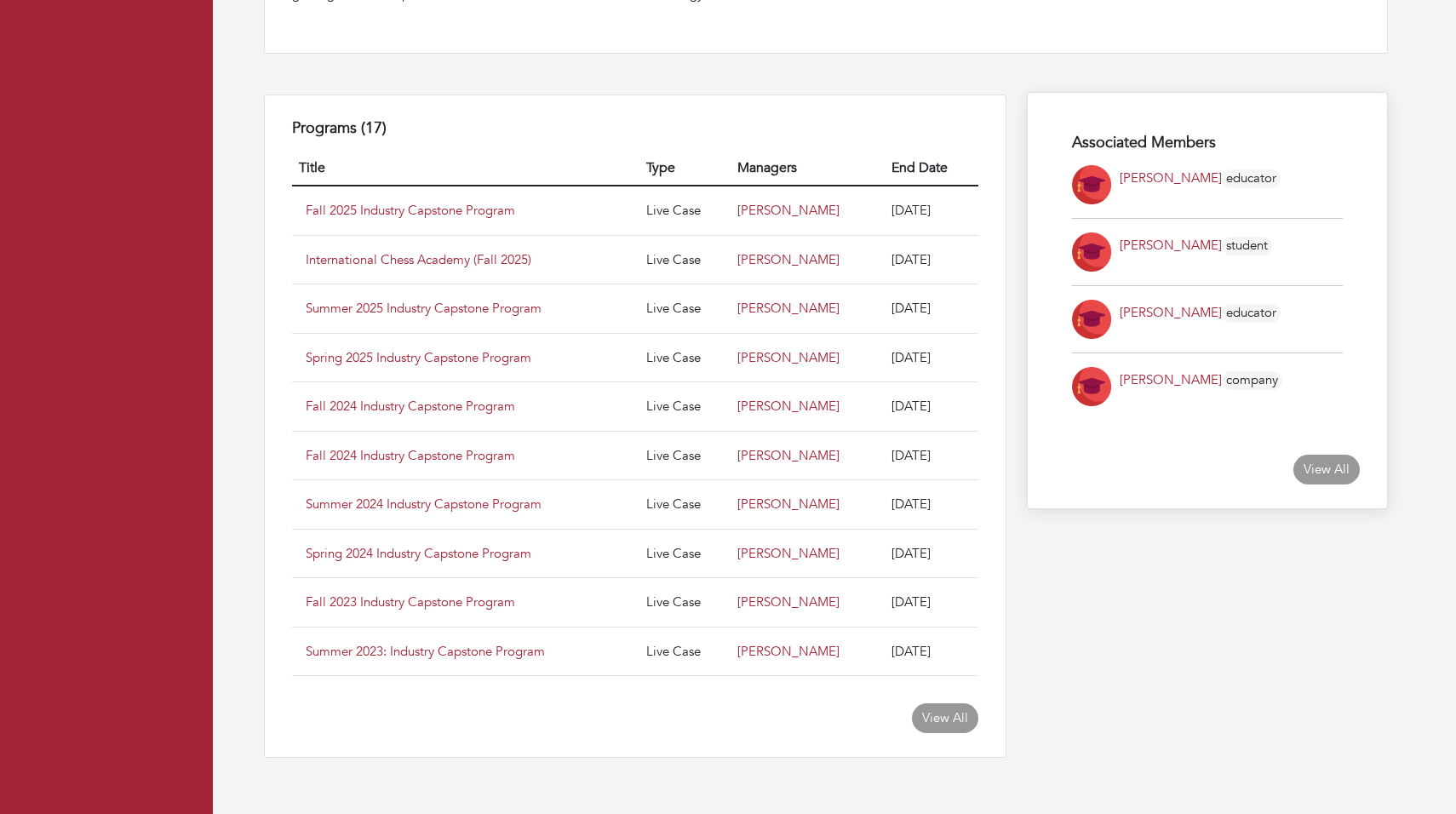
click at [1341, 469] on link "View All" at bounding box center [1326, 470] width 67 height 30
click at [1324, 469] on link "View All" at bounding box center [1326, 470] width 67 height 30
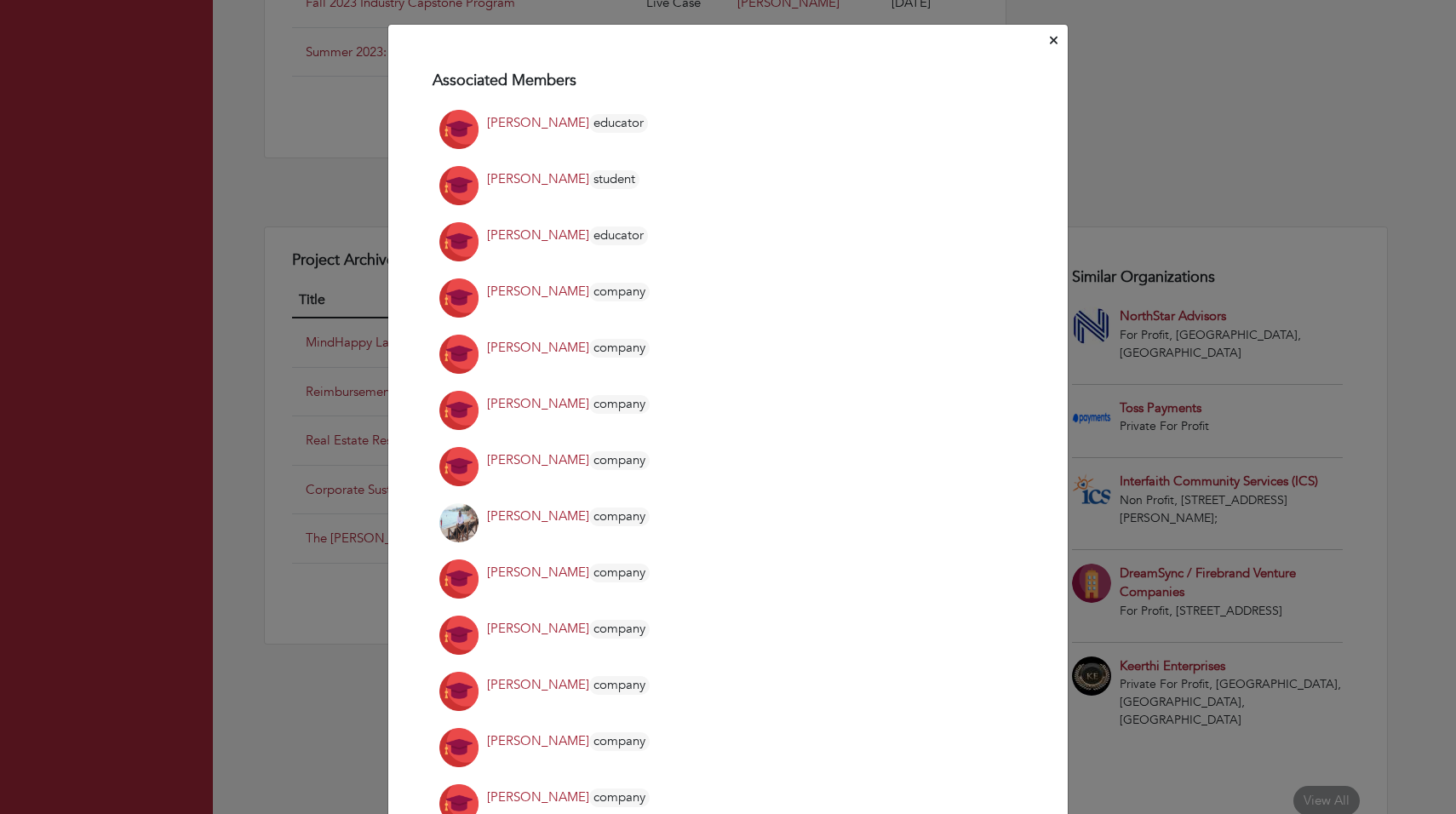
scroll to position [0, 0]
click at [304, 221] on div "Associated Members Kristi Govertsen educator Samantha Cormier student Faisal Aw…" at bounding box center [728, 407] width 1456 height 814
click at [1051, 41] on icon "Close" at bounding box center [1054, 40] width 8 height 13
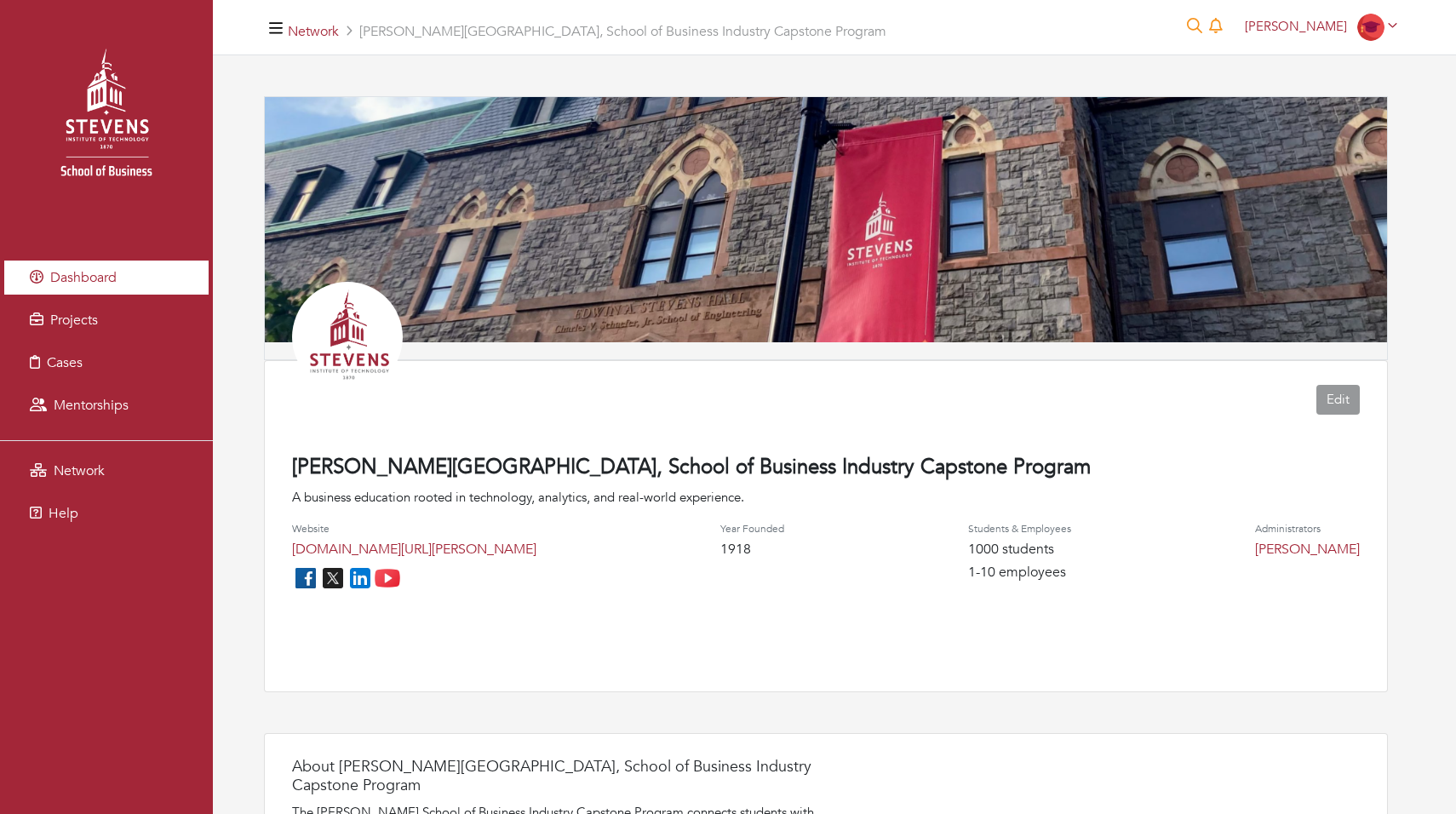
click at [62, 272] on span "Dashboard" at bounding box center [83, 277] width 67 height 19
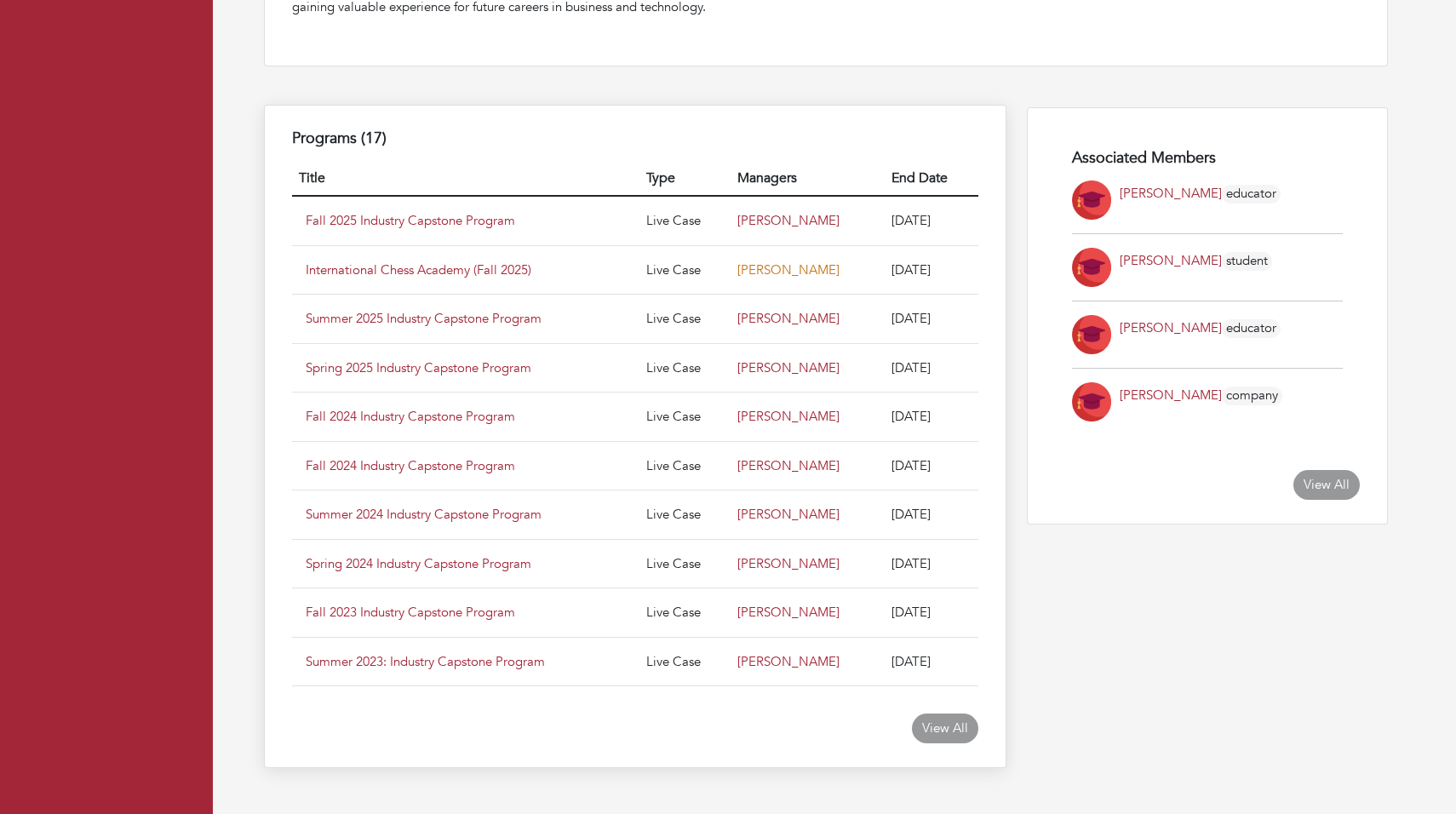
scroll to position [864, 0]
click at [460, 229] on link "Fall 2025 Industry Capstone Program" at bounding box center [410, 221] width 210 height 17
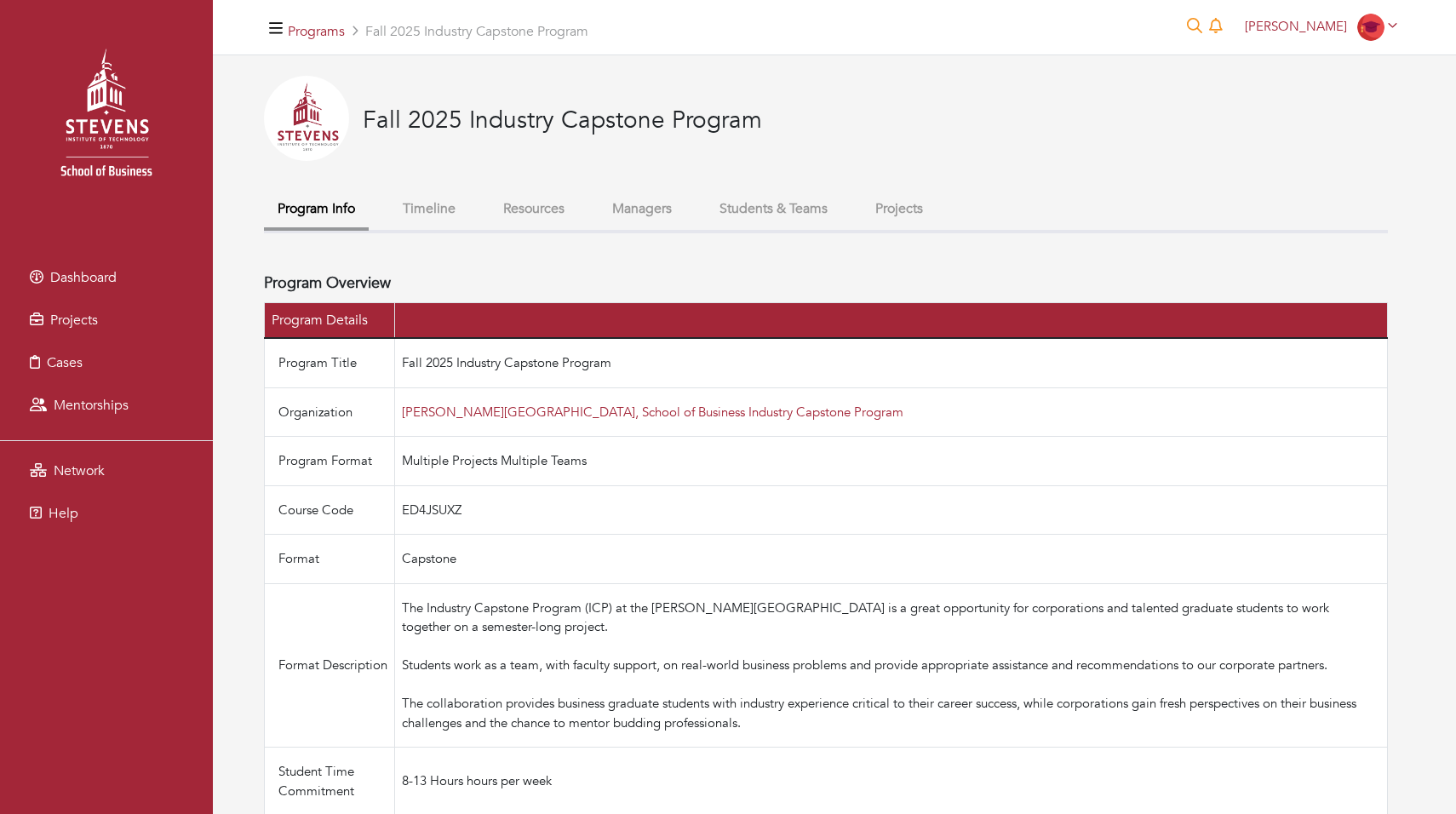
click at [767, 213] on button "Students & Teams" at bounding box center [774, 209] width 135 height 37
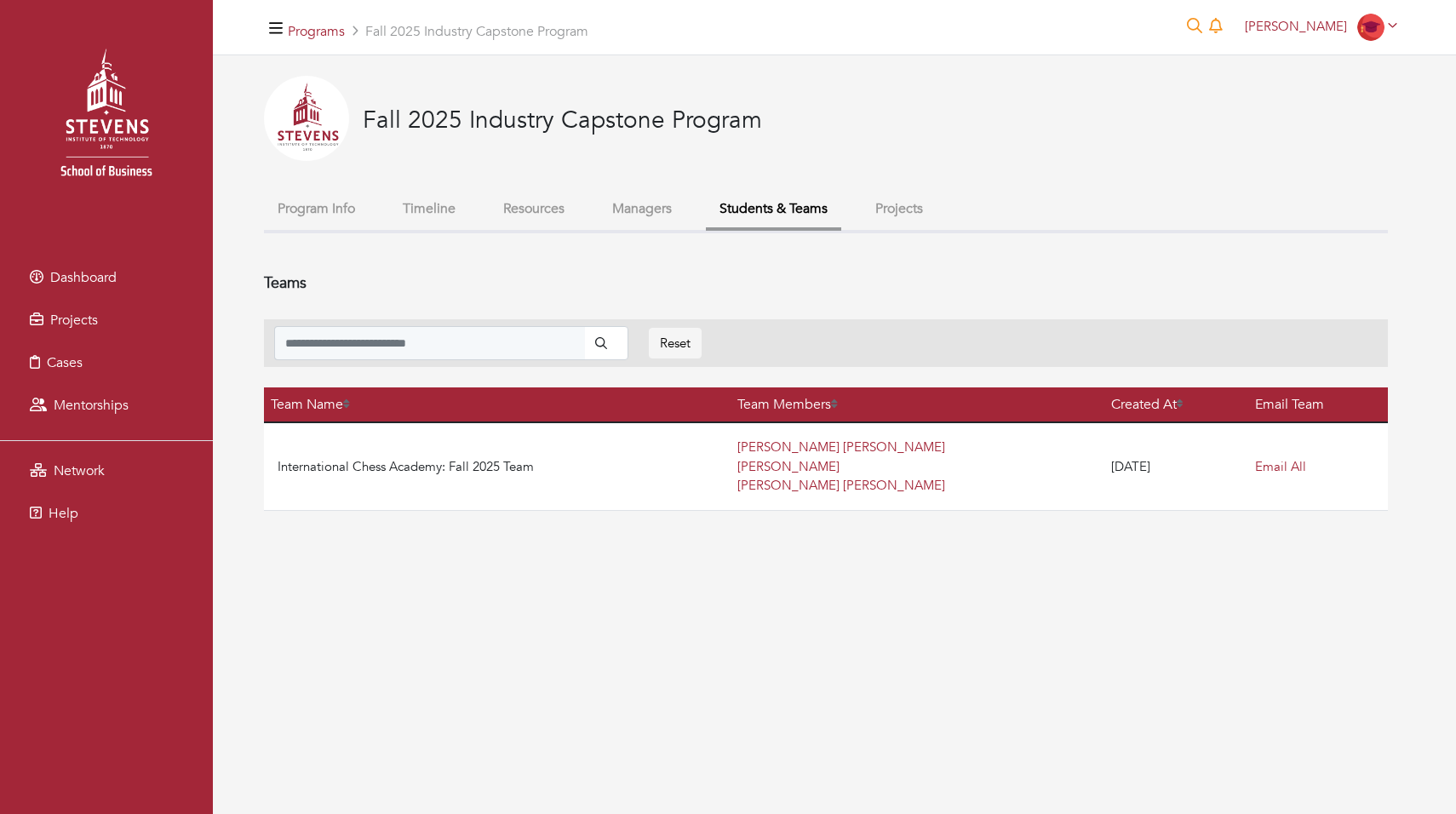
click at [638, 437] on td "International Chess Academy: Fall 2025 Team" at bounding box center [497, 465] width 467 height 87
click at [838, 403] on link "Team Members" at bounding box center [788, 404] width 101 height 19
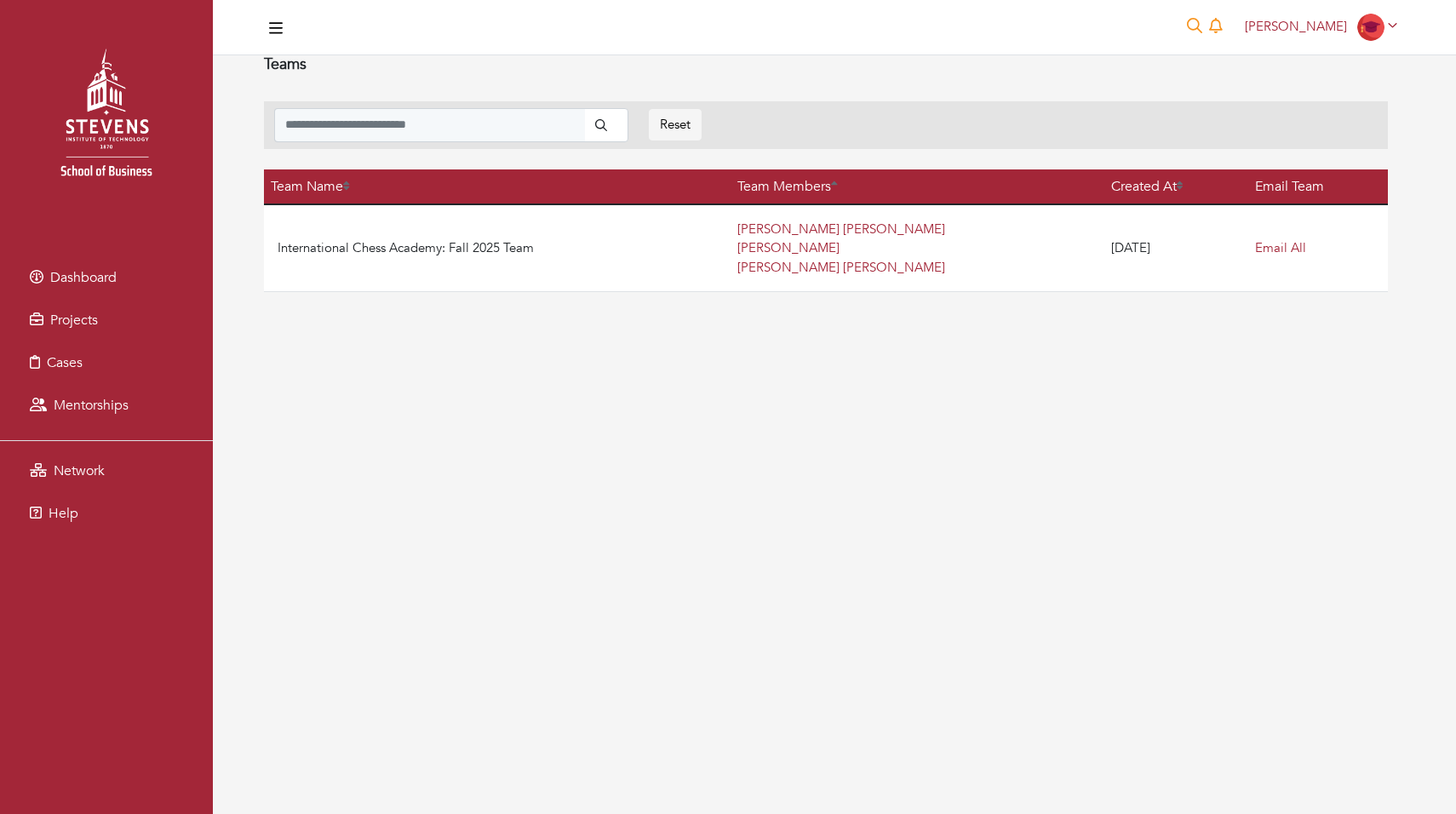
click at [838, 190] on link "Team Members" at bounding box center [788, 186] width 101 height 19
drag, startPoint x: 917, startPoint y: 280, endPoint x: 781, endPoint y: 220, distance: 148.6
click at [782, 220] on td "[PERSON_NAME] [PERSON_NAME] [PERSON_NAME] [PERSON_NAME]" at bounding box center [917, 247] width 374 height 87
click at [792, 355] on div "0 [PERSON_NAME] [PERSON_NAME] My profile My organizations Settings Logout" at bounding box center [835, 407] width 1244 height 814
